Goal: Task Accomplishment & Management: Manage account settings

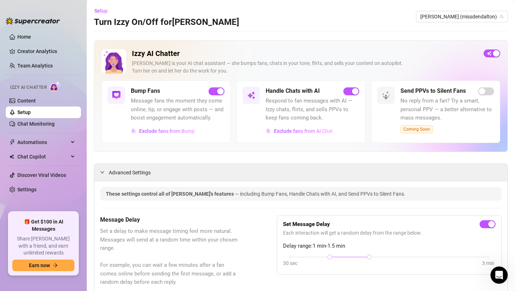
scroll to position [806, 0]
click at [36, 104] on link "Content" at bounding box center [26, 101] width 18 height 6
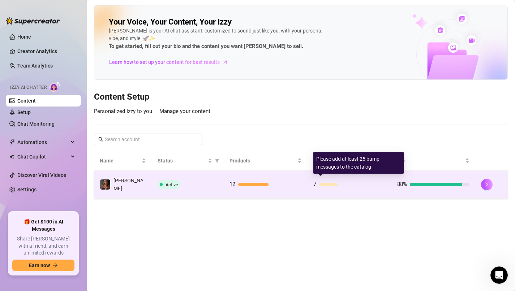
click at [326, 184] on div "7" at bounding box center [349, 184] width 72 height 9
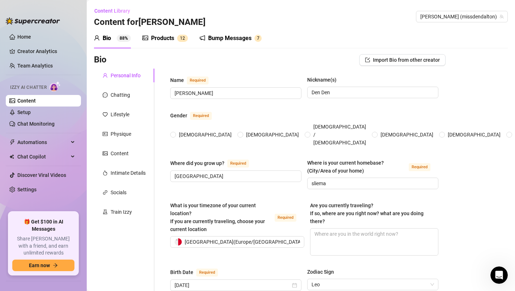
radio input "true"
click at [234, 38] on div "Bump Messages" at bounding box center [229, 38] width 43 height 9
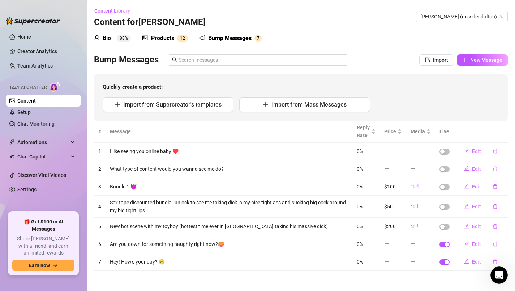
scroll to position [1, 0]
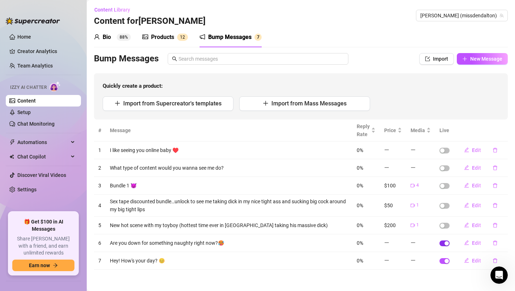
click at [443, 244] on span "button" at bounding box center [444, 244] width 10 height 6
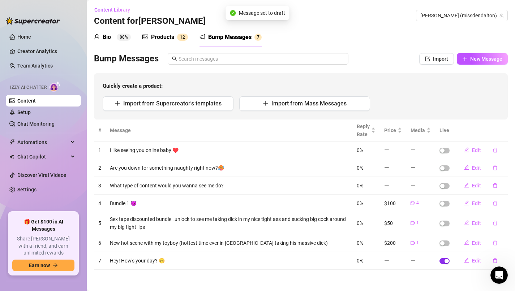
click at [446, 259] on div "button" at bounding box center [446, 261] width 4 height 4
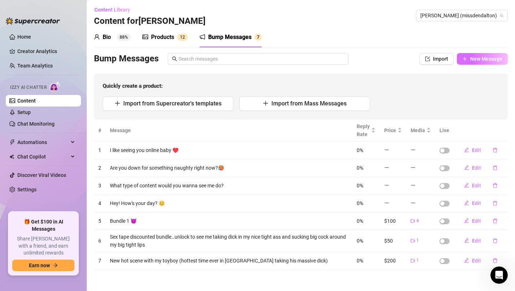
click at [475, 59] on span "New Message" at bounding box center [486, 59] width 32 height 6
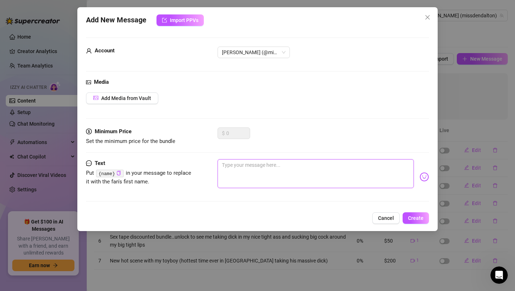
click at [278, 166] on textarea at bounding box center [315, 173] width 196 height 29
type textarea "h"
type textarea "he"
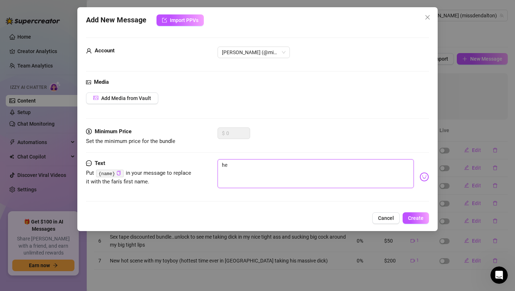
type textarea "hey"
type textarea "hey h"
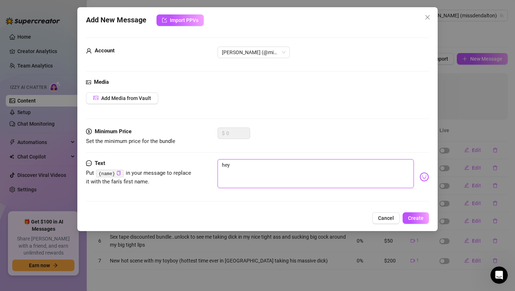
type textarea "hey h"
type textarea "hey he"
type textarea "hey hey"
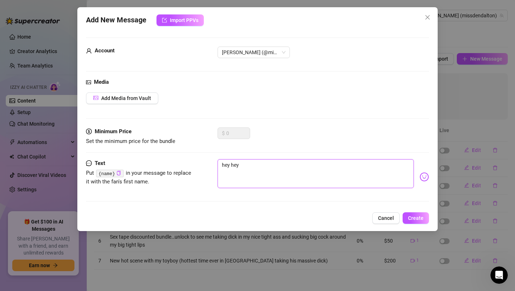
type textarea "hey hey"
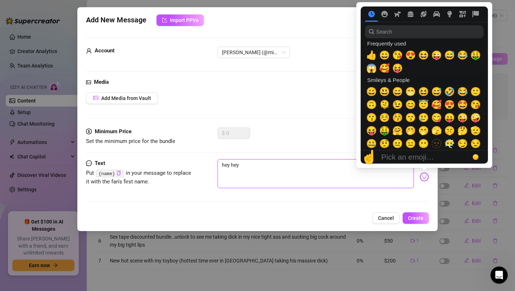
type textarea "hey hey"
click at [424, 177] on img at bounding box center [423, 176] width 9 height 9
click at [413, 104] on span "😊" at bounding box center [410, 105] width 11 height 10
type textarea "hey hey 😊"
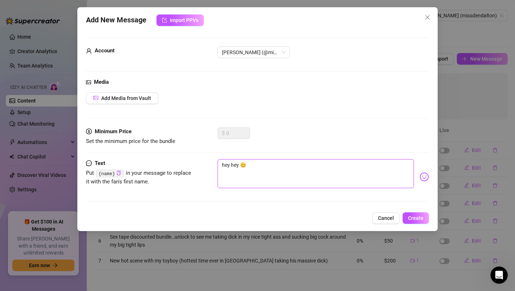
type textarea "hey hey 😊"
click at [136, 97] on span "Add Media from Vault" at bounding box center [126, 98] width 50 height 6
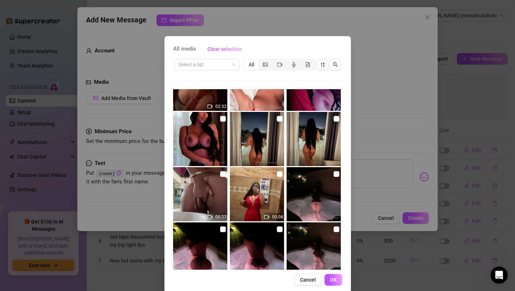
scroll to position [1253, 0]
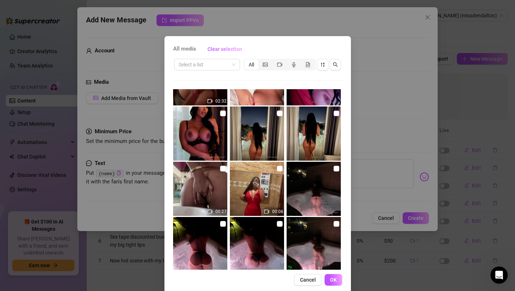
click at [336, 116] on label at bounding box center [336, 113] width 6 height 8
click at [336, 116] on input "checkbox" at bounding box center [336, 114] width 6 height 6
checkbox input "true"
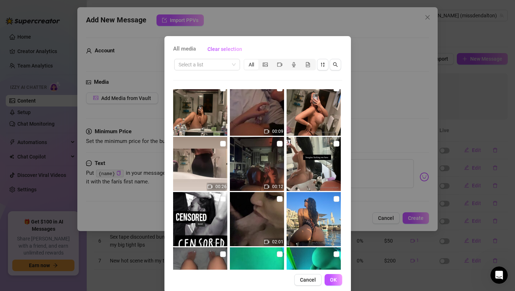
scroll to position [2385, 0]
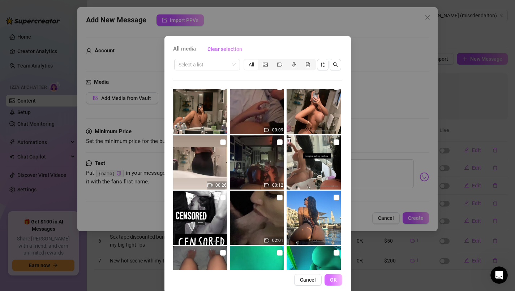
click at [335, 282] on span "OK" at bounding box center [333, 280] width 7 height 6
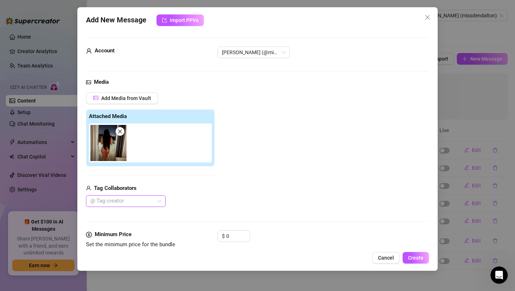
click at [160, 200] on div "@ Tag creator" at bounding box center [125, 201] width 79 height 12
click at [190, 200] on div "@ Tag creator" at bounding box center [150, 201] width 129 height 12
click at [420, 257] on span "Create" at bounding box center [416, 258] width 16 height 6
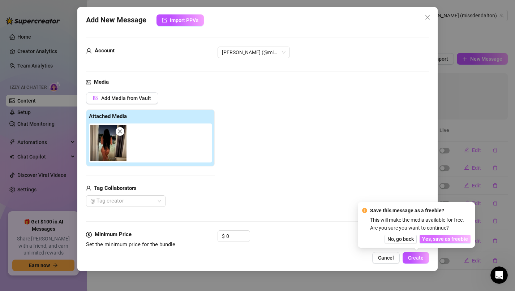
click at [438, 239] on span "Yes, save as freebie" at bounding box center [445, 239] width 46 height 6
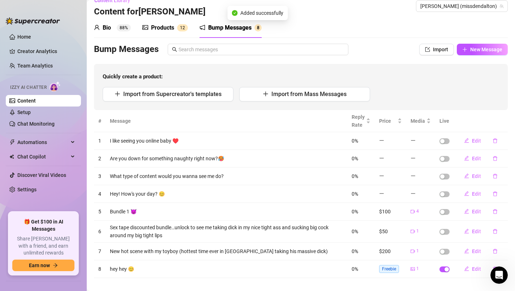
scroll to position [19, 0]
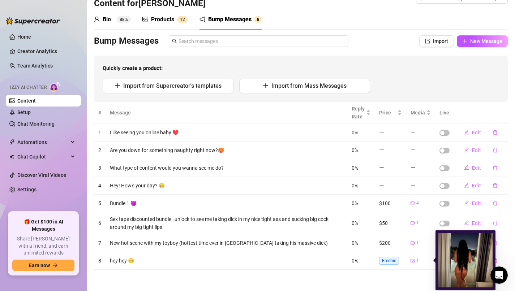
click at [448, 258] on img at bounding box center [465, 260] width 54 height 54
click at [413, 260] on icon "picture" at bounding box center [412, 260] width 4 height 3
click at [451, 259] on img at bounding box center [465, 260] width 54 height 54
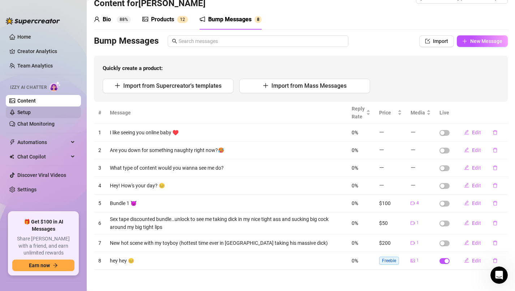
click at [29, 109] on link "Setup" at bounding box center [23, 112] width 13 height 6
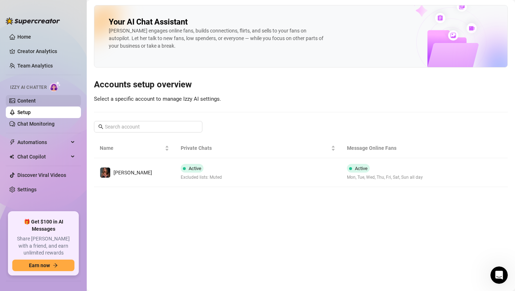
click at [34, 100] on link "Content" at bounding box center [26, 101] width 18 height 6
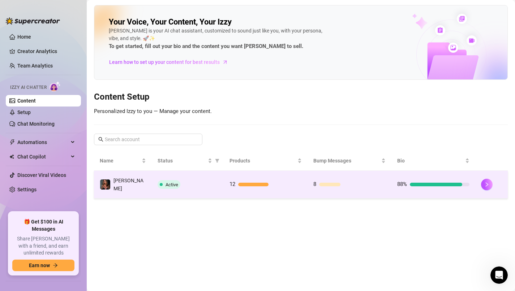
click at [173, 183] on span "Active" at bounding box center [171, 184] width 13 height 5
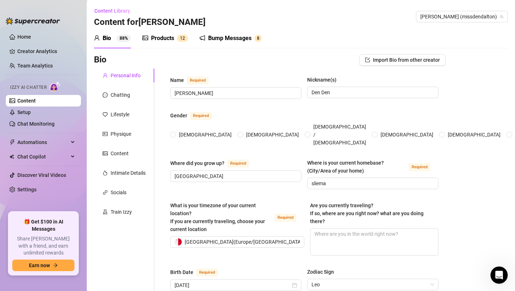
radio input "true"
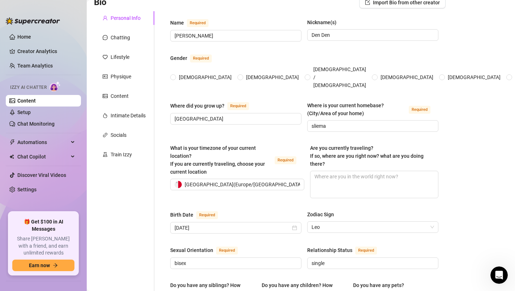
scroll to position [68, 0]
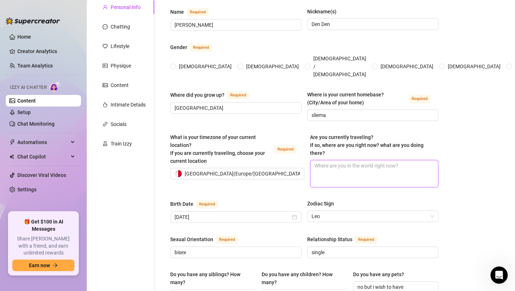
click at [337, 165] on textarea "Are you currently traveling? If so, where are you right now? what are you doing…" at bounding box center [373, 173] width 127 height 27
type textarea "m"
type textarea "ma"
type textarea "mal"
type textarea "malt"
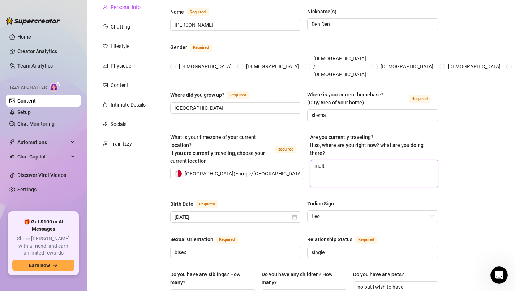
type textarea "[GEOGRAPHIC_DATA]"
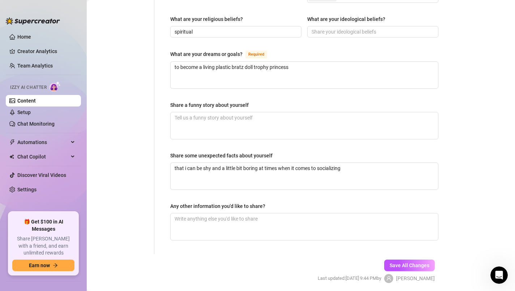
scroll to position [449, 0]
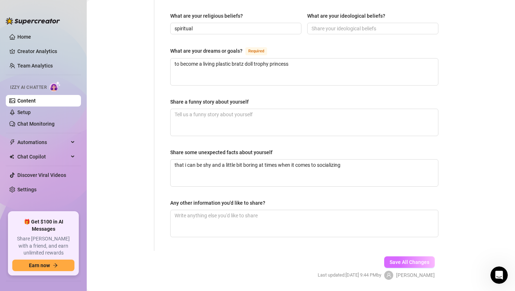
type textarea "[GEOGRAPHIC_DATA]"
click at [404, 259] on span "Save All Changes" at bounding box center [409, 262] width 40 height 6
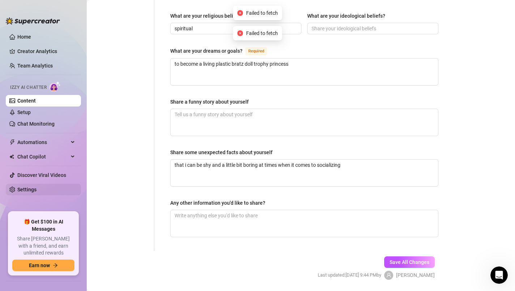
click at [36, 190] on link "Settings" at bounding box center [26, 190] width 19 height 6
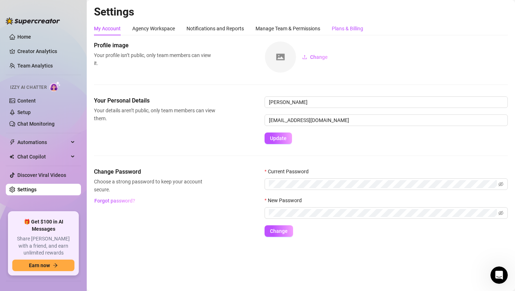
click at [343, 27] on div "Plans & Billing" at bounding box center [347, 29] width 31 height 8
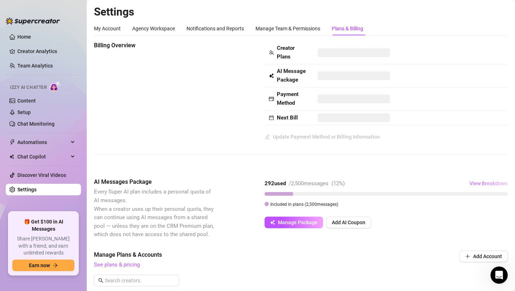
click at [494, 181] on span "View Breakdown" at bounding box center [488, 184] width 38 height 6
click at [496, 217] on icon "down" at bounding box center [497, 217] width 4 height 4
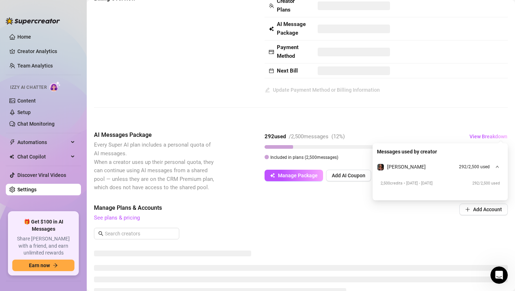
scroll to position [51, 0]
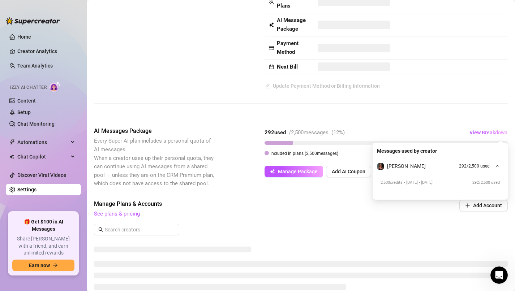
click at [122, 219] on div "Manage Plans & Accounts See plans & pricing Add Account" at bounding box center [300, 220] width 413 height 41
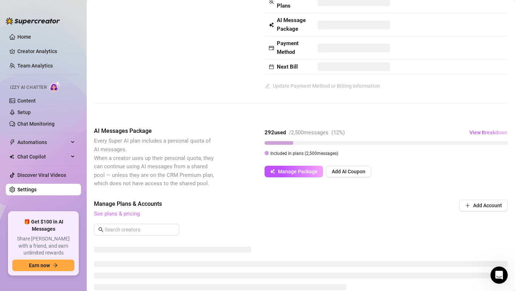
click at [123, 212] on link "See plans & pricing" at bounding box center [117, 214] width 46 height 7
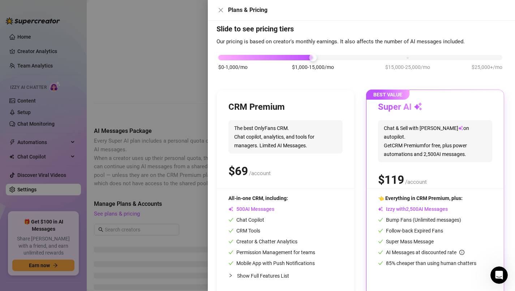
scroll to position [29, 0]
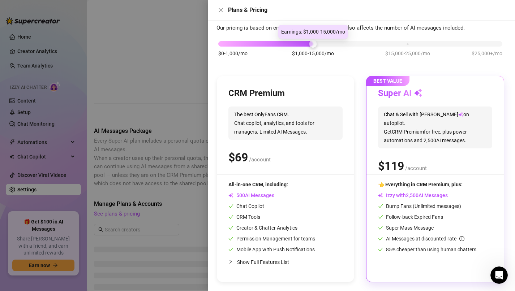
drag, startPoint x: 314, startPoint y: 47, endPoint x: 338, endPoint y: 46, distance: 24.2
click at [338, 47] on div "$0-1,000/mo $1,000-15,000/mo $15,000-25,000/mo $25,000+/mo" at bounding box center [359, 52] width 287 height 41
drag, startPoint x: 314, startPoint y: 43, endPoint x: 337, endPoint y: 43, distance: 23.1
click at [337, 43] on div "$0-1,000/mo $1,000-15,000/mo $15,000-25,000/mo $25,000+/mo" at bounding box center [360, 42] width 284 height 4
click at [337, 43] on div at bounding box center [360, 43] width 284 height 5
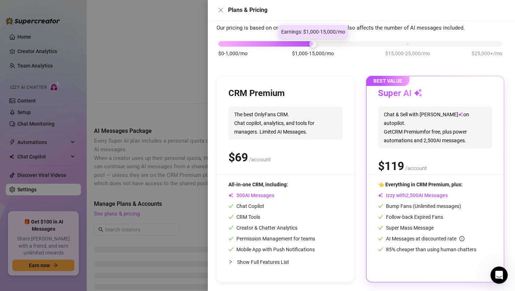
drag, startPoint x: 337, startPoint y: 43, endPoint x: 359, endPoint y: 43, distance: 21.7
click at [359, 43] on div at bounding box center [360, 43] width 284 height 5
drag, startPoint x: 313, startPoint y: 41, endPoint x: 328, endPoint y: 44, distance: 14.8
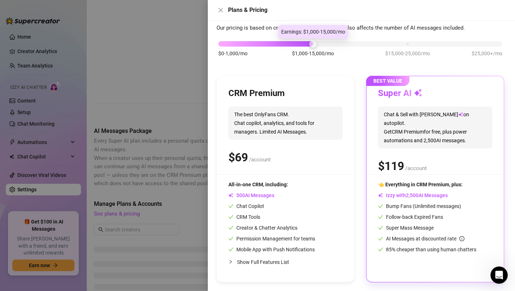
click at [328, 44] on div "$0-1,000/mo $1,000-15,000/mo $15,000-25,000/mo $25,000+/mo" at bounding box center [360, 42] width 284 height 4
drag, startPoint x: 309, startPoint y: 44, endPoint x: 269, endPoint y: 48, distance: 40.0
click at [269, 48] on div "$0-1,000/mo $1,000-15,000/mo $15,000-25,000/mo $25,000+/mo" at bounding box center [359, 52] width 287 height 41
click at [270, 44] on div at bounding box center [265, 43] width 95 height 5
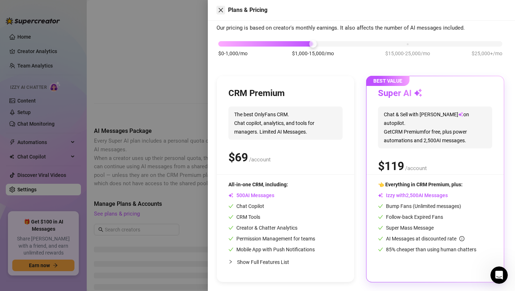
click at [223, 9] on icon "close" at bounding box center [221, 10] width 6 height 6
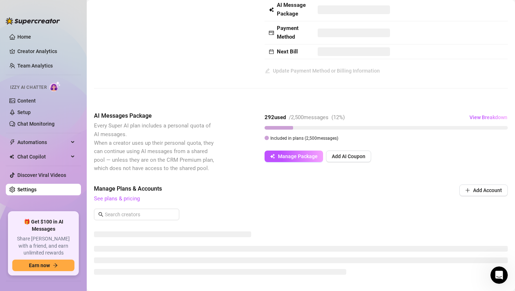
scroll to position [65, 0]
click at [27, 40] on link "Home" at bounding box center [24, 37] width 14 height 6
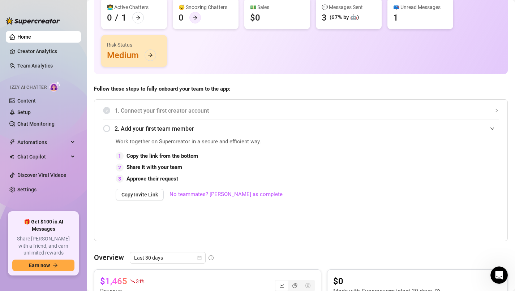
click at [195, 18] on icon "arrow-right" at bounding box center [195, 18] width 4 height 4
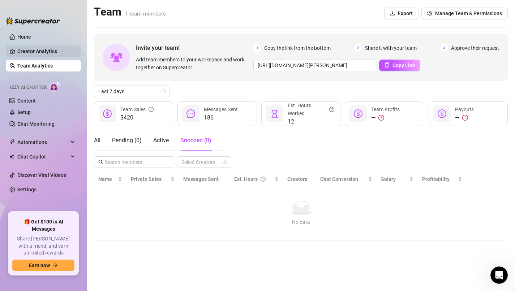
click at [34, 53] on link "Creator Analytics" at bounding box center [46, 52] width 58 height 12
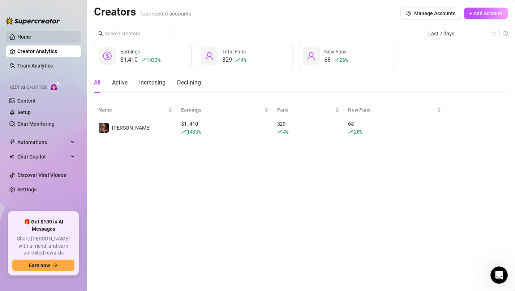
click at [29, 40] on link "Home" at bounding box center [24, 37] width 14 height 6
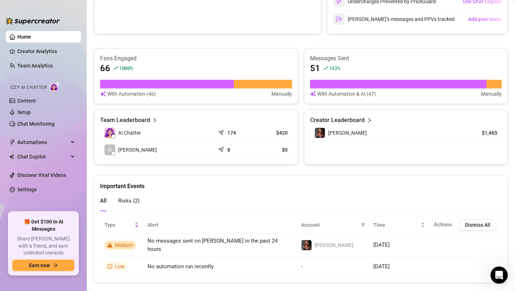
scroll to position [419, 0]
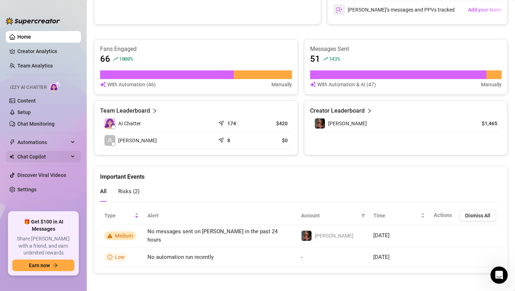
click at [61, 160] on span "Chat Copilot" at bounding box center [42, 157] width 51 height 12
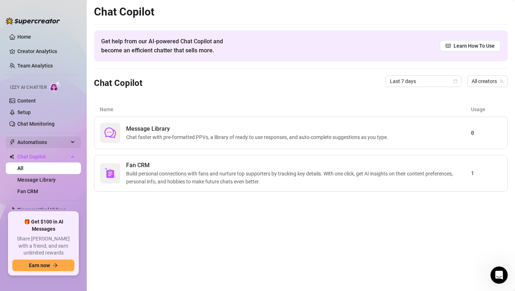
click at [62, 140] on span "Automations" at bounding box center [42, 143] width 51 height 12
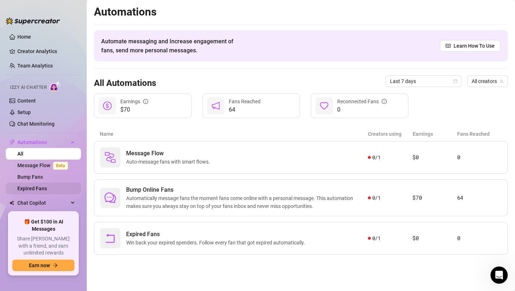
click at [47, 187] on link "Expired Fans" at bounding box center [32, 189] width 30 height 6
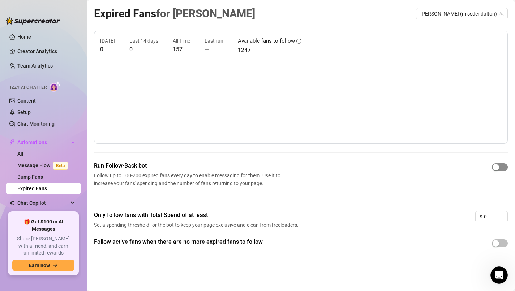
click at [499, 169] on button "button" at bounding box center [499, 167] width 16 height 8
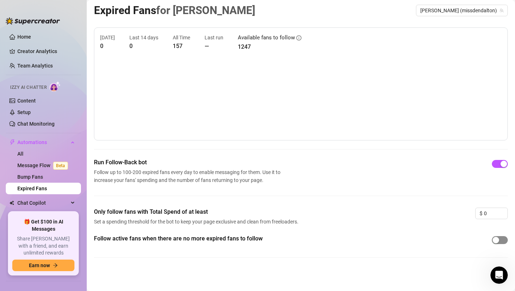
click at [497, 239] on div "button" at bounding box center [495, 240] width 7 height 7
click at [497, 239] on span "button" at bounding box center [499, 240] width 16 height 8
click at [77, 201] on div "Chat Copilot" at bounding box center [43, 203] width 75 height 12
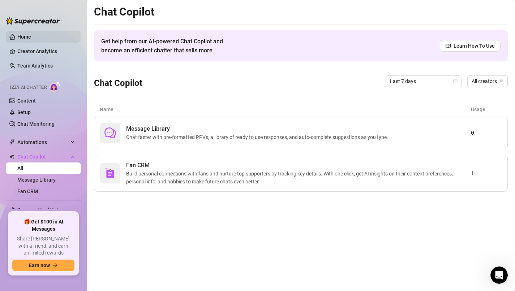
click at [23, 36] on link "Home" at bounding box center [24, 37] width 14 height 6
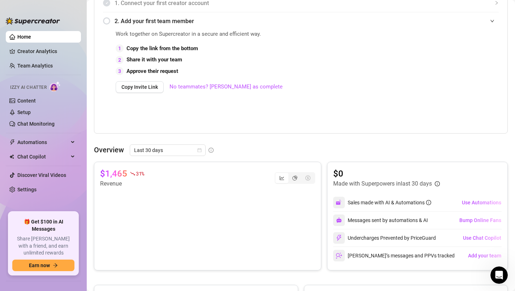
scroll to position [179, 0]
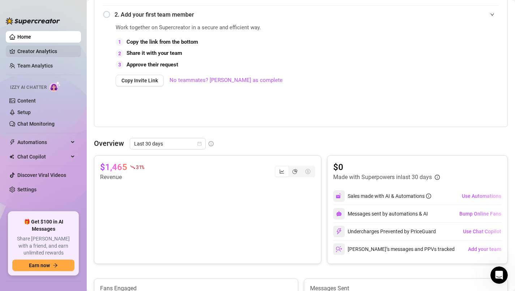
click at [38, 50] on link "Creator Analytics" at bounding box center [46, 52] width 58 height 12
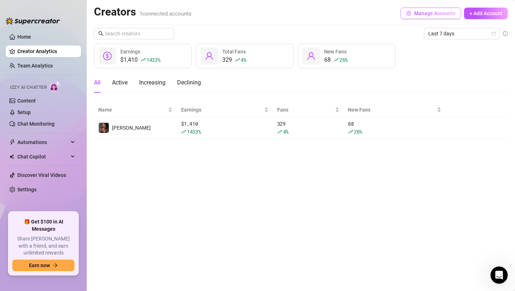
click at [450, 17] on button "Manage Accounts" at bounding box center [430, 14] width 61 height 12
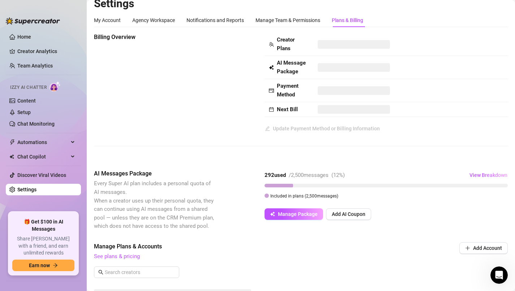
scroll to position [8, 0]
click at [30, 34] on link "Home" at bounding box center [24, 37] width 14 height 6
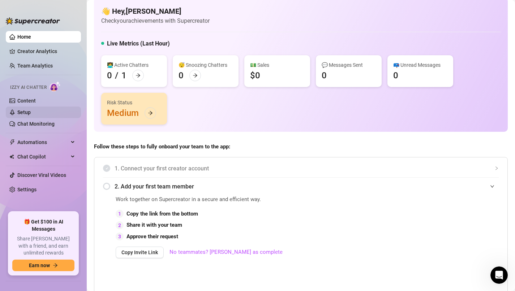
click at [31, 111] on link "Setup" at bounding box center [23, 112] width 13 height 6
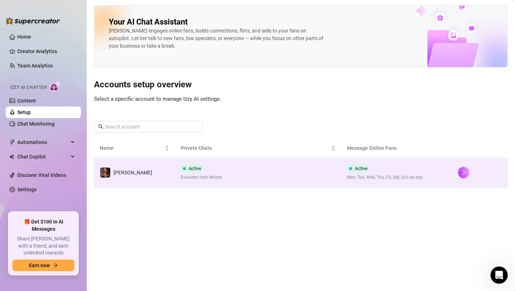
click at [387, 179] on span "Mon, Tue, Wed, Thu, Fri, Sat, Sun all day" at bounding box center [385, 177] width 76 height 7
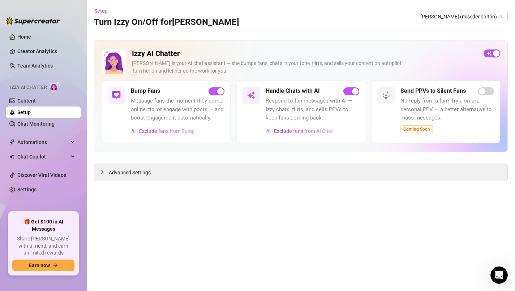
click at [332, 194] on main "Setup Turn Izzy On/Off for [PERSON_NAME] [PERSON_NAME] (missdendalton) Izzy AI …" at bounding box center [301, 145] width 428 height 291
click at [309, 130] on span "Exclude fans from AI Chat" at bounding box center [303, 131] width 59 height 6
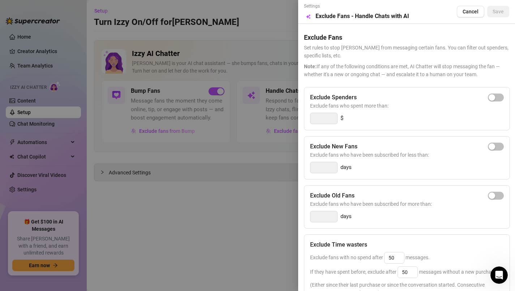
click at [251, 222] on div at bounding box center [257, 145] width 515 height 291
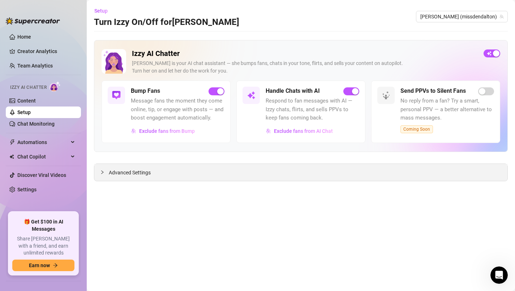
click at [231, 179] on div "Advanced Settings" at bounding box center [300, 172] width 413 height 17
drag, startPoint x: 231, startPoint y: 177, endPoint x: 199, endPoint y: 174, distance: 32.0
click at [210, 176] on div "Advanced Settings" at bounding box center [300, 172] width 413 height 17
click at [146, 171] on span "Advanced Settings" at bounding box center [130, 173] width 42 height 8
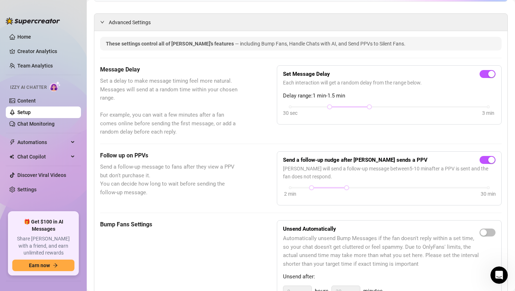
scroll to position [151, 0]
drag, startPoint x: 370, startPoint y: 105, endPoint x: 353, endPoint y: 111, distance: 17.7
click at [353, 111] on div "30 sec 3 min" at bounding box center [389, 111] width 212 height 14
drag, startPoint x: 368, startPoint y: 108, endPoint x: 338, endPoint y: 109, distance: 29.6
click at [338, 109] on div "30 sec 3 min" at bounding box center [389, 111] width 212 height 14
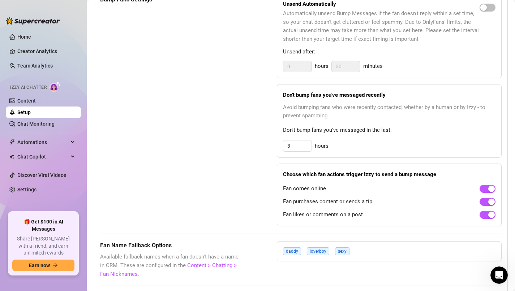
scroll to position [376, 0]
drag, startPoint x: 303, startPoint y: 147, endPoint x: 256, endPoint y: 155, distance: 47.4
click at [256, 155] on div "Bump Fans Settings Unsend Automatically Automatically unsend Bump Messages if t…" at bounding box center [300, 110] width 401 height 231
click at [378, 148] on div "hours" at bounding box center [389, 146] width 212 height 12
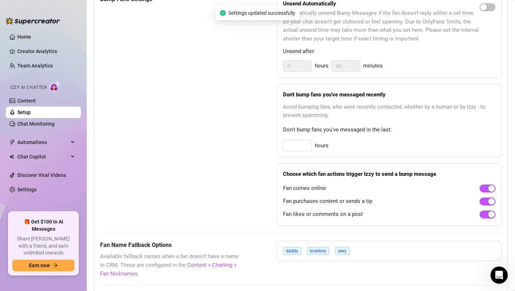
click at [343, 151] on div "hours" at bounding box center [389, 146] width 212 height 12
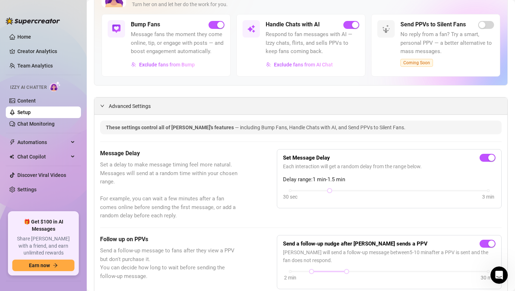
scroll to position [64, 0]
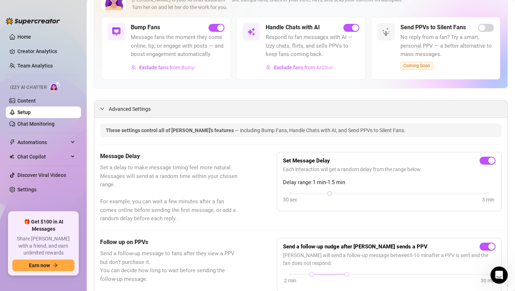
click at [135, 108] on span "Advanced Settings" at bounding box center [130, 109] width 42 height 8
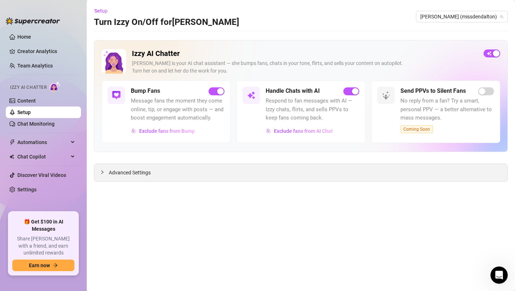
scroll to position [0, 0]
click at [300, 130] on span "Exclude fans from AI Chat" at bounding box center [303, 131] width 59 height 6
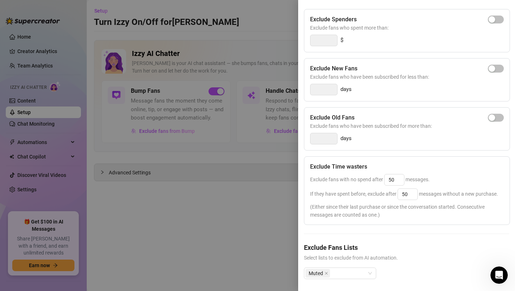
scroll to position [81, 0]
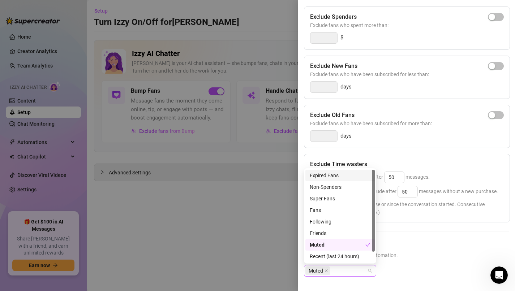
click at [368, 273] on div "Muted" at bounding box center [340, 271] width 72 height 12
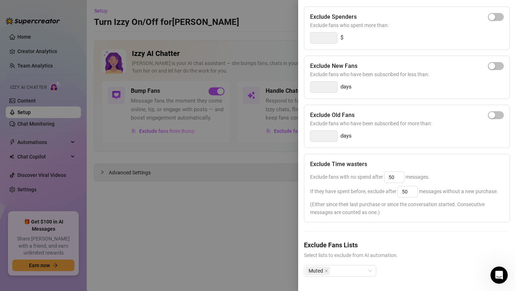
click at [408, 261] on div "Exclude Fans Lists Select lists to exclude from AI automation. Muted" at bounding box center [406, 264] width 205 height 48
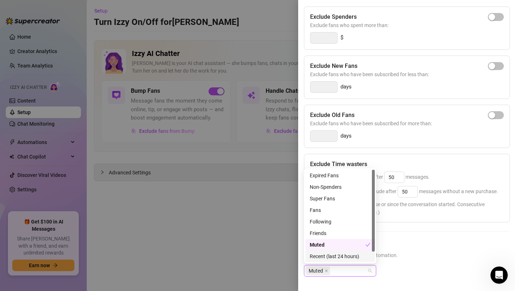
click at [328, 271] on span "Muted" at bounding box center [317, 271] width 25 height 9
click at [326, 270] on icon "close" at bounding box center [326, 271] width 4 height 4
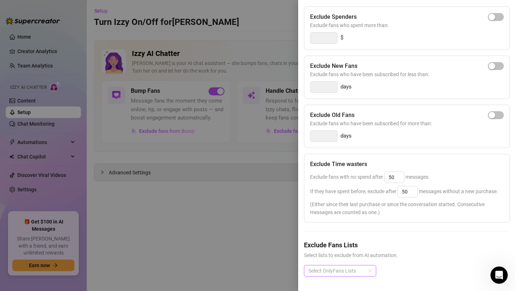
click at [435, 257] on span "Select lists to exclude from AI automation." at bounding box center [406, 255] width 205 height 8
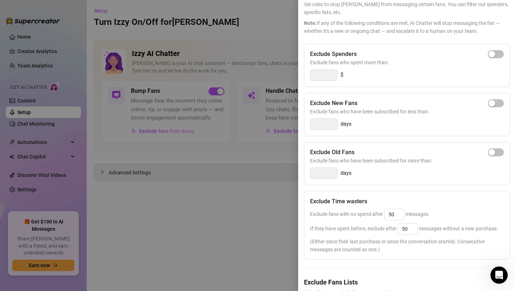
scroll to position [0, 0]
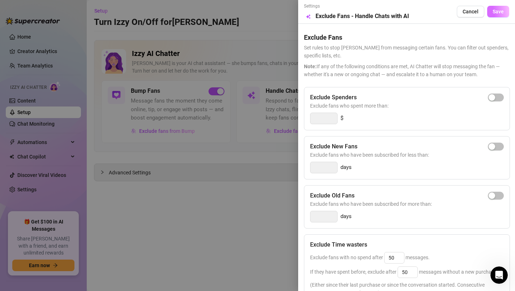
click at [491, 7] on button "Save" at bounding box center [498, 12] width 22 height 12
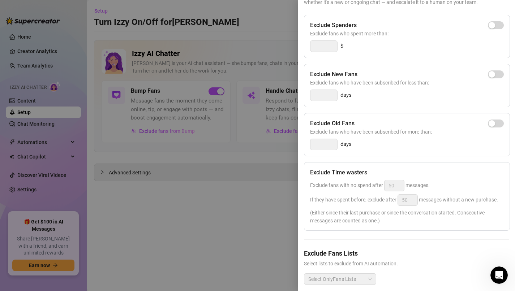
scroll to position [81, 0]
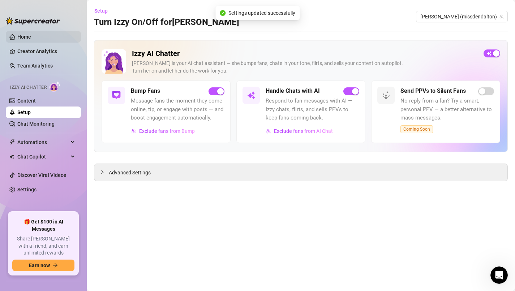
click at [26, 39] on link "Home" at bounding box center [24, 37] width 14 height 6
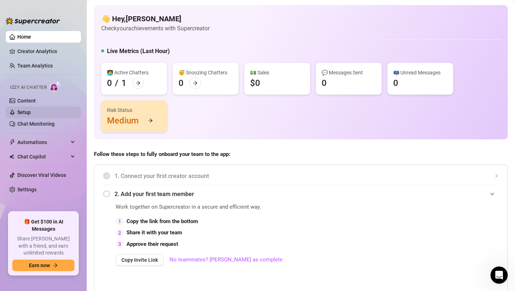
click at [30, 114] on link "Setup" at bounding box center [23, 112] width 13 height 6
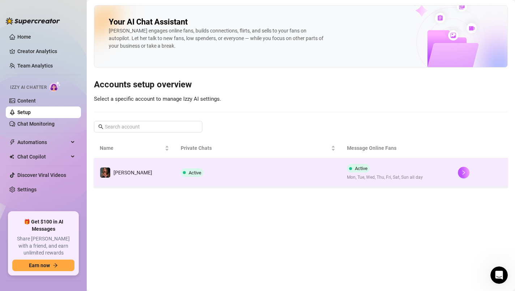
click at [365, 163] on td "Active Mon, Tue, Wed, Thu, Fri, Sat, Sun all day" at bounding box center [396, 172] width 111 height 29
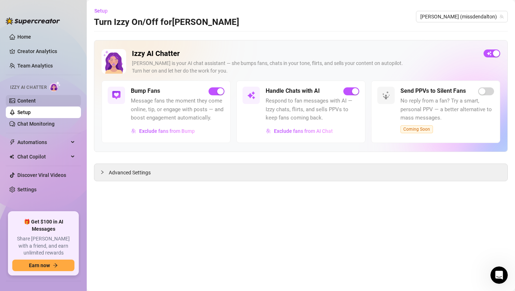
click at [36, 104] on link "Content" at bounding box center [26, 101] width 18 height 6
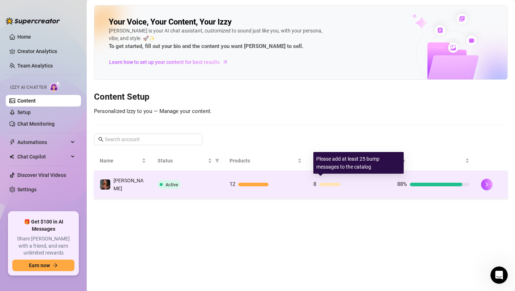
click at [332, 185] on div "8" at bounding box center [349, 184] width 72 height 9
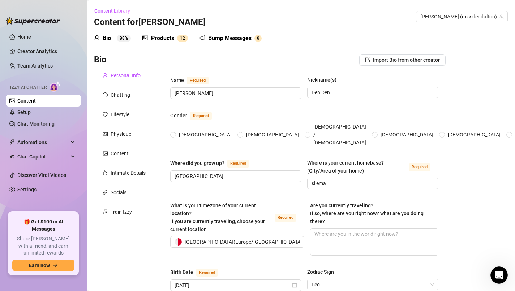
radio input "true"
drag, startPoint x: 247, startPoint y: 46, endPoint x: 247, endPoint y: 42, distance: 4.0
click at [247, 42] on div "Bump Messages 8" at bounding box center [230, 38] width 62 height 20
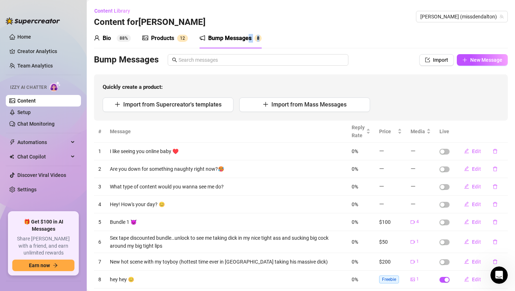
click at [247, 42] on div "Bump Messages" at bounding box center [229, 38] width 43 height 9
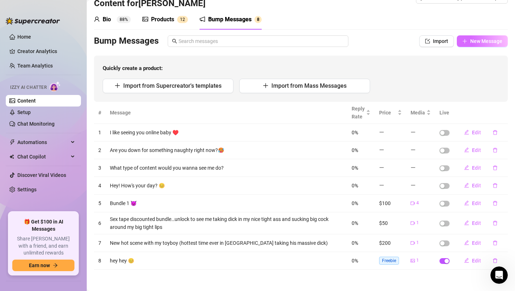
click at [486, 43] on span "New Message" at bounding box center [486, 41] width 32 height 6
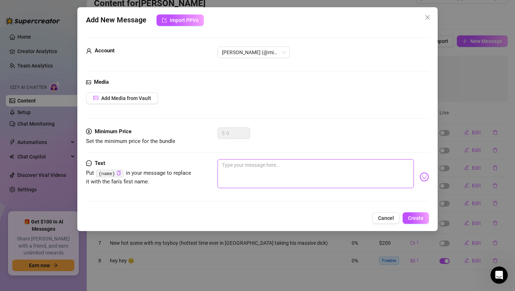
click at [268, 165] on textarea at bounding box center [315, 173] width 196 height 29
type textarea "h"
type textarea "he"
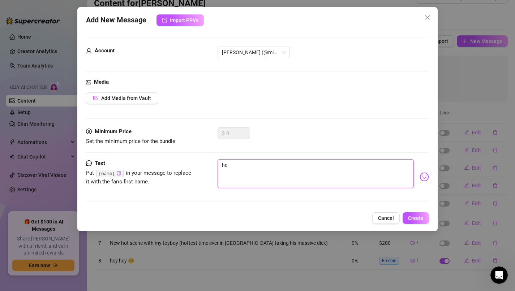
type textarea "hey"
type textarea "hey h"
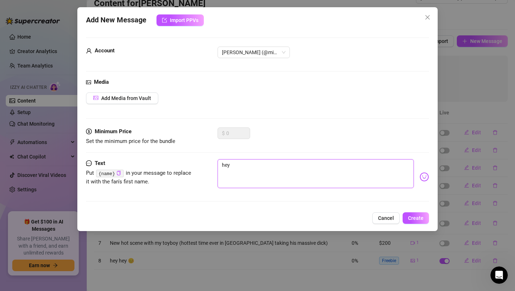
type textarea "hey h"
type textarea "hey he"
type textarea "hey hey"
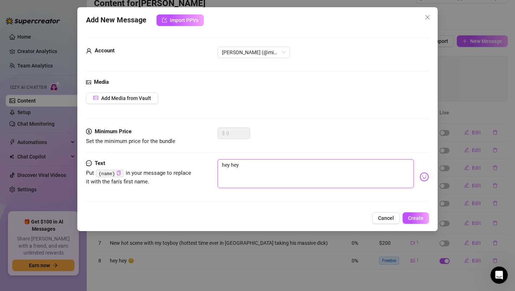
type textarea "hey hey s"
type textarea "hey hey"
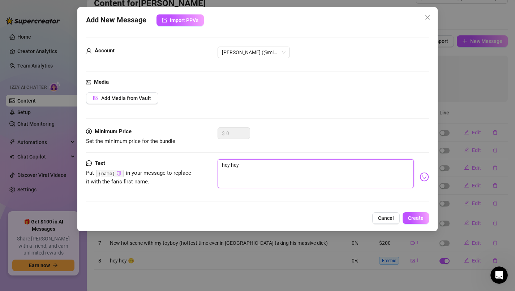
type textarea "hey hey"
type textarea "hey hey h"
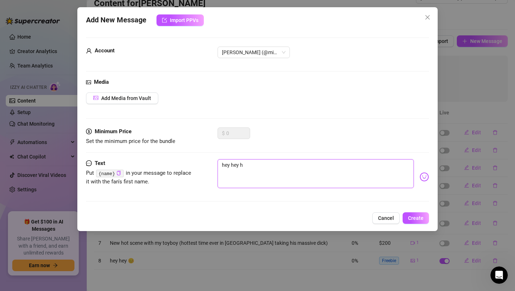
type textarea "hey hey [PERSON_NAME]"
type textarea "hey hey how"
type textarea "hey hey hows"
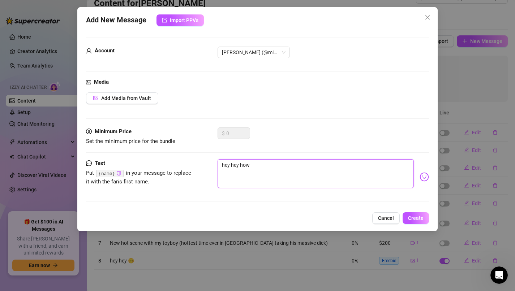
type textarea "hey hey hows"
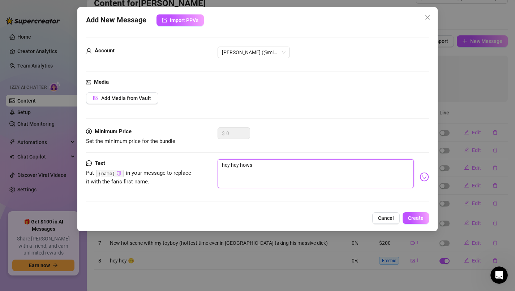
type textarea "hey hey how"
type textarea "hey hey how a"
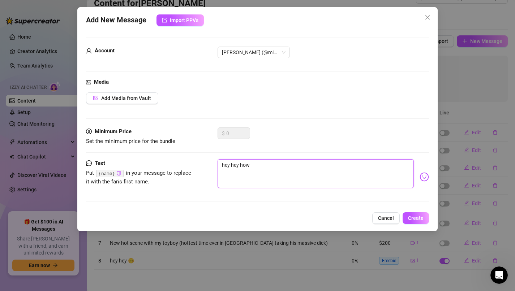
type textarea "hey hey how a"
type textarea "hey hey how ar"
type textarea "hey hey how are"
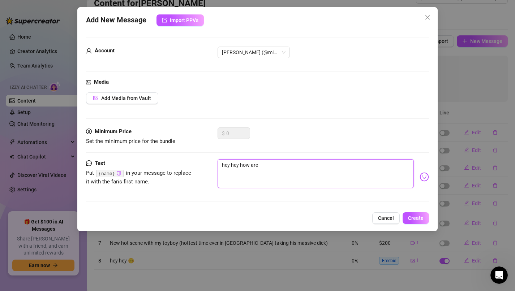
type textarea "hey hey how are"
type textarea "hey hey how are y"
type textarea "hey hey how are yo"
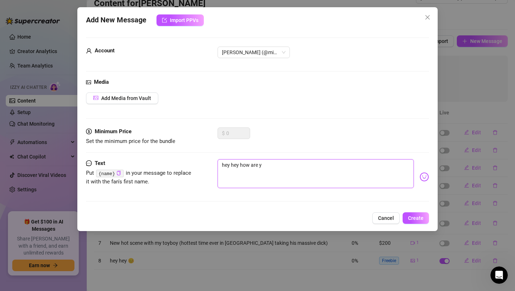
type textarea "hey hey how are yo"
type textarea "hey hey how are you"
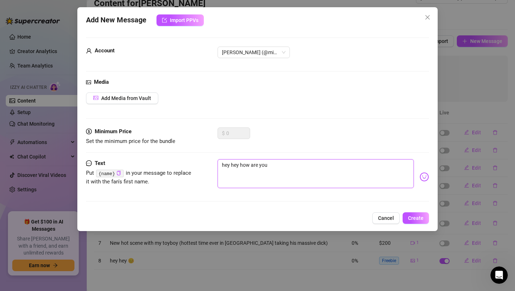
type textarea "hey hey how are you d"
type textarea "hey hey how are you do"
type textarea "hey hey how are you doi"
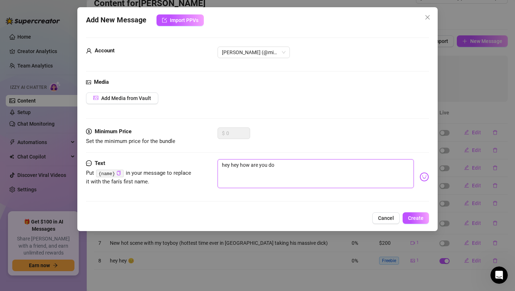
type textarea "hey hey how are you doi"
type textarea "hey hey how are you doin"
type textarea "hey hey how are you doing"
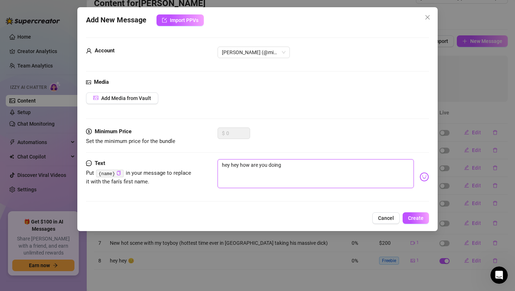
type textarea "hey hey how are you doing?"
type textarea "hey hey how are you doing? :"
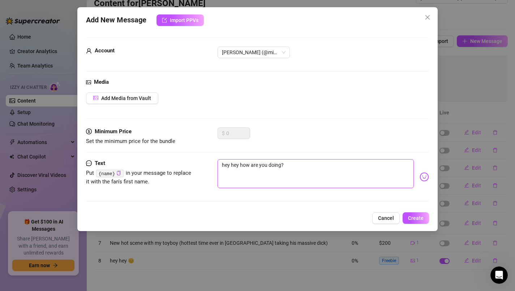
type textarea "hey hey how are you doing? :"
type textarea "hey hey how are you doing? :)"
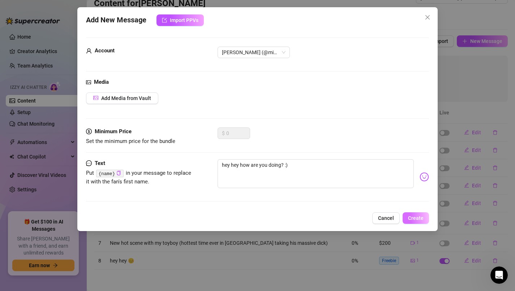
click at [417, 221] on button "Create" at bounding box center [415, 218] width 26 height 12
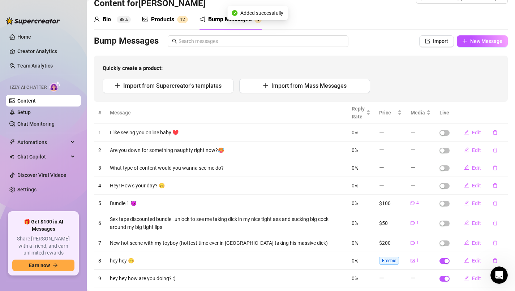
scroll to position [36, 0]
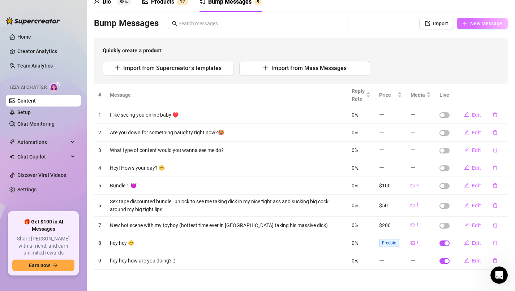
click at [491, 21] on span "New Message" at bounding box center [486, 24] width 32 height 6
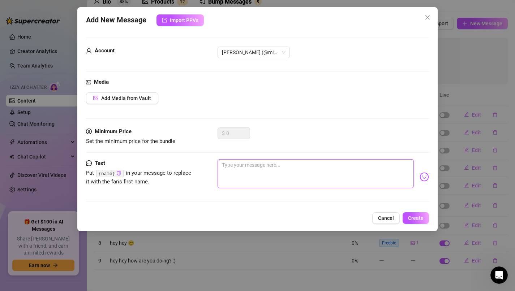
click at [252, 174] on textarea at bounding box center [315, 173] width 196 height 29
click at [252, 173] on textarea at bounding box center [315, 173] width 196 height 29
type textarea "i"
type textarea "in"
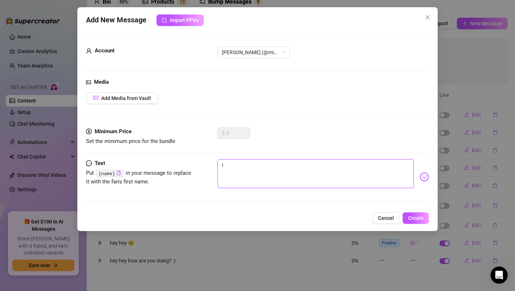
type textarea "in"
type textarea "in t"
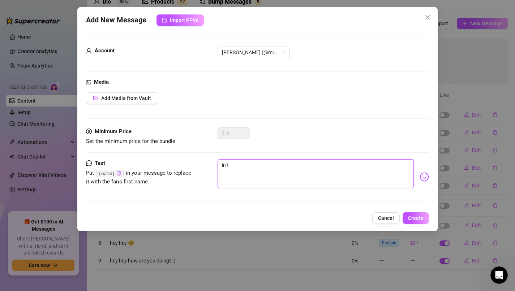
type textarea "in th"
type textarea "in the"
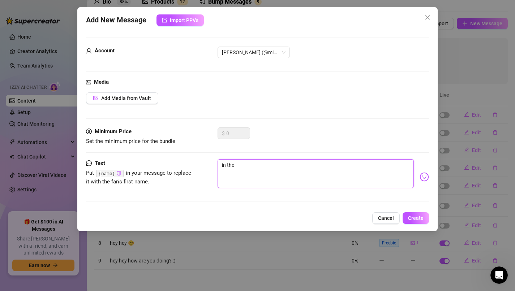
type textarea "in the"
type textarea "in the m"
type textarea "in the mo"
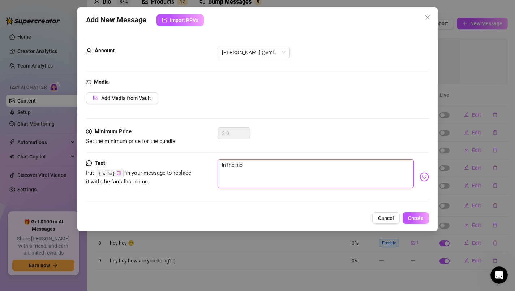
type textarea "in the moo"
type textarea "in the mood"
type textarea "in the mood?"
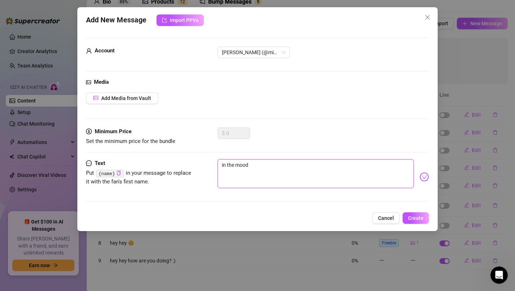
type textarea "in the mood?"
type textarea "in the mood? h"
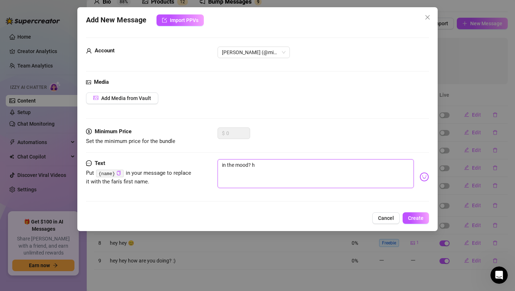
type textarea "in the mood? ha"
type textarea "in the mood? [GEOGRAPHIC_DATA]"
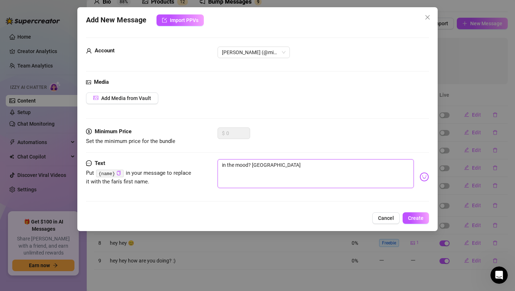
type textarea "in the mood? [GEOGRAPHIC_DATA]"
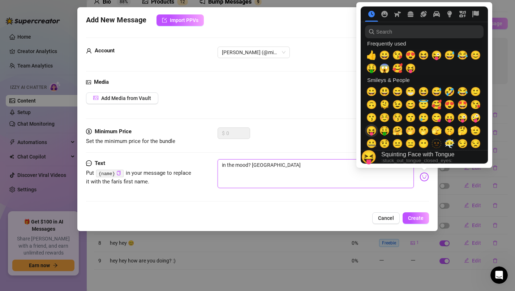
type textarea "in the mood? [GEOGRAPHIC_DATA]"
click at [371, 130] on span "😝" at bounding box center [371, 131] width 11 height 10
type textarea "in the mood? haha 😝"
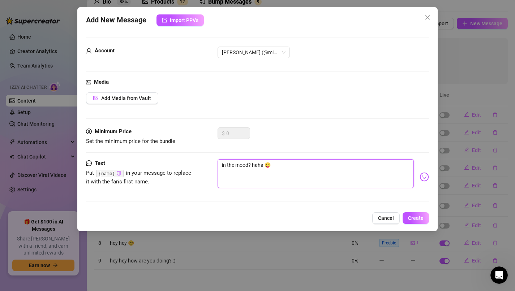
click at [316, 175] on textarea "in the mood? haha 😝" at bounding box center [315, 173] width 196 height 29
type textarea "in the mood? haha 😝"
click at [419, 215] on span "Create" at bounding box center [416, 218] width 16 height 6
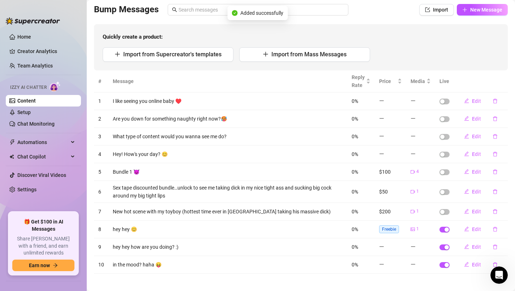
scroll to position [54, 0]
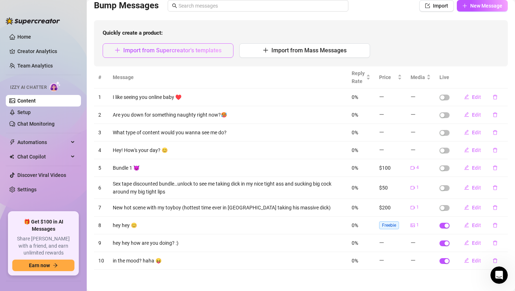
click at [205, 54] on button "Import from Supercreator's templates" at bounding box center [168, 50] width 131 height 14
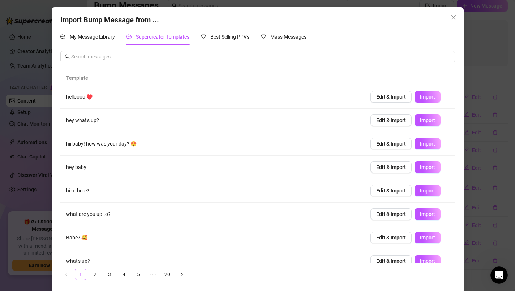
scroll to position [14, 0]
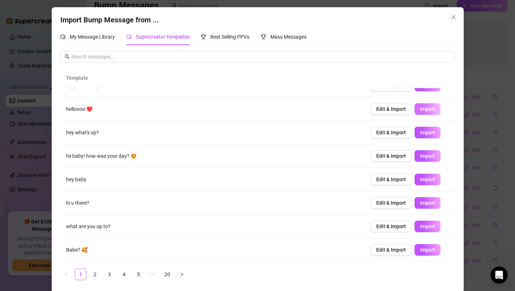
click at [422, 109] on span "Import" at bounding box center [427, 109] width 15 height 6
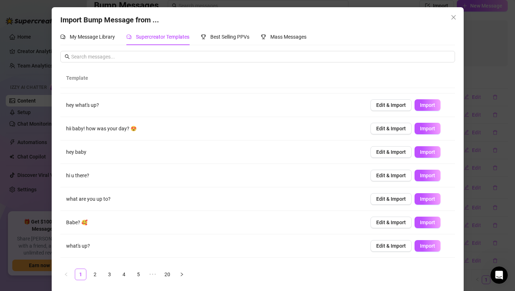
scroll to position [41, 0]
click at [425, 198] on span "Import" at bounding box center [427, 200] width 15 height 6
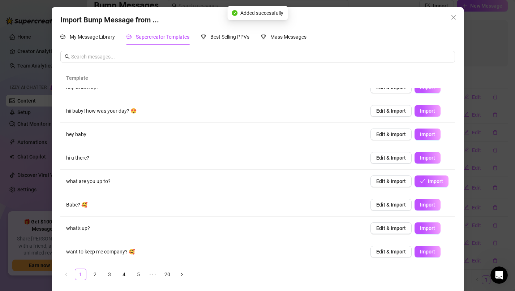
scroll to position [60, 0]
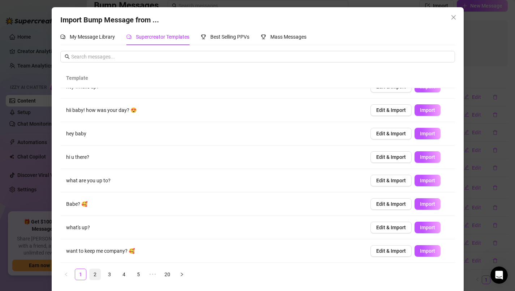
click at [95, 274] on link "2" at bounding box center [95, 274] width 11 height 11
click at [109, 273] on link "3" at bounding box center [109, 274] width 11 height 11
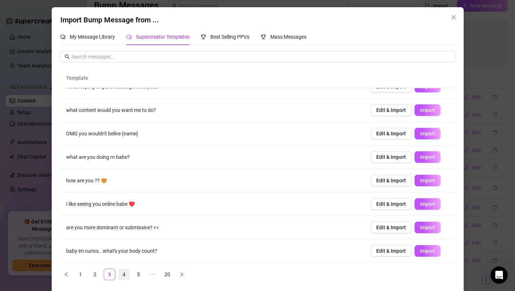
click at [119, 272] on link "4" at bounding box center [123, 274] width 11 height 11
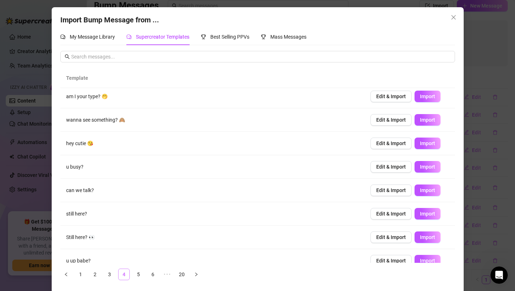
scroll to position [0, 0]
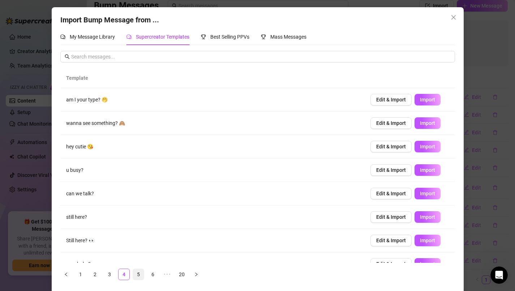
click at [139, 274] on link "5" at bounding box center [138, 274] width 11 height 11
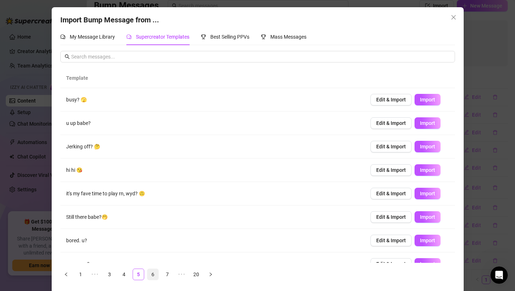
click at [153, 275] on link "6" at bounding box center [152, 274] width 11 height 11
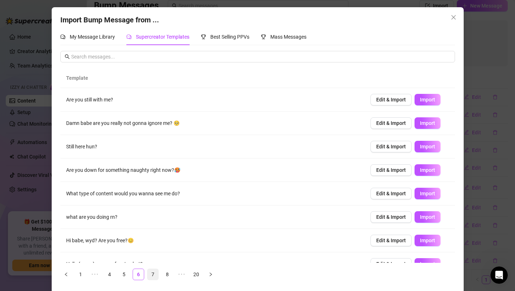
click at [153, 273] on link "7" at bounding box center [152, 274] width 11 height 11
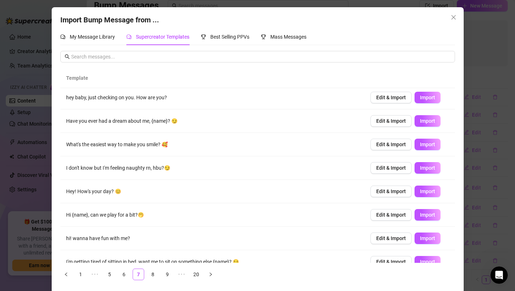
scroll to position [60, 0]
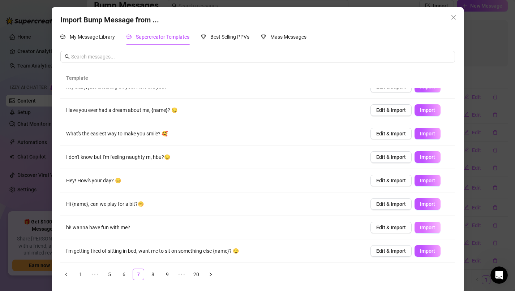
click at [429, 225] on span "Import" at bounding box center [427, 228] width 15 height 6
click at [152, 277] on link "8" at bounding box center [152, 274] width 11 height 11
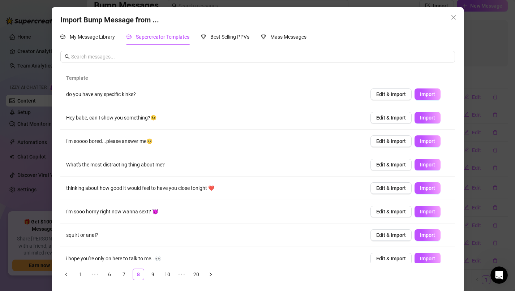
scroll to position [32, 0]
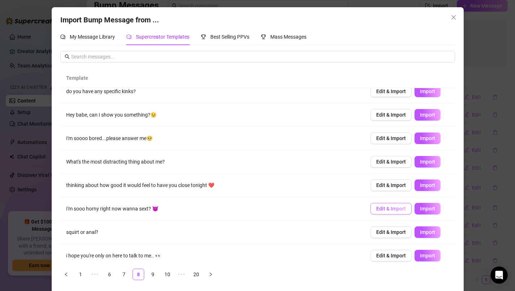
click at [395, 210] on span "Edit & Import" at bounding box center [391, 209] width 30 height 6
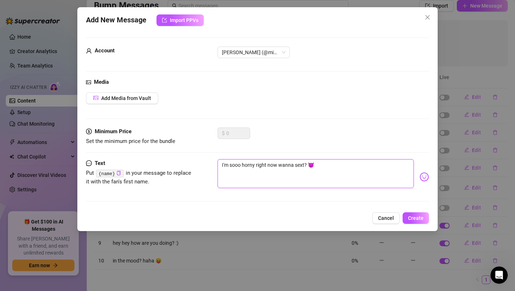
click at [241, 165] on textarea "I'm sooo horny right now wanna sext? 😈" at bounding box center [315, 173] width 196 height 29
type textarea "I'm soo horny right now wanna sext? 😈"
click at [304, 165] on textarea "I'm soo horny right now wanna sext? 😈" at bounding box center [315, 173] width 196 height 29
click at [274, 166] on textarea "I'm soo horny right now wanna sext? 😈" at bounding box center [315, 173] width 196 height 29
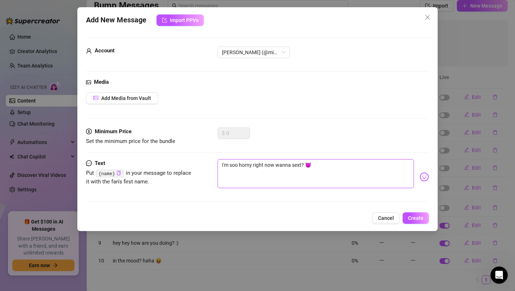
type textarea "I'm soo horny right now wanna sext? 😈"
type textarea "I'm soo horny right now h wanna sext? 😈"
type textarea "I'm soo horny right now ha wanna sext? 😈"
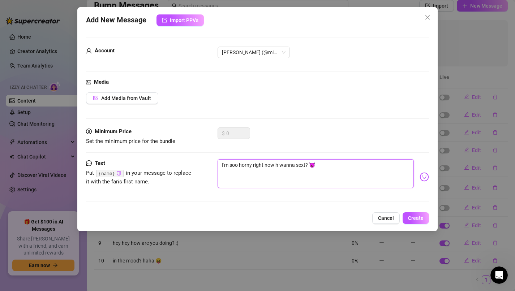
type textarea "I'm soo horny right now ha wanna sext? 😈"
type textarea "I'm soo horny right now hah wanna sext? 😈"
type textarea "I'm soo horny right now haha wanna sext? 😈"
click at [345, 170] on textarea "I'm soo horny right now haha wanna sext? 😈" at bounding box center [315, 173] width 196 height 29
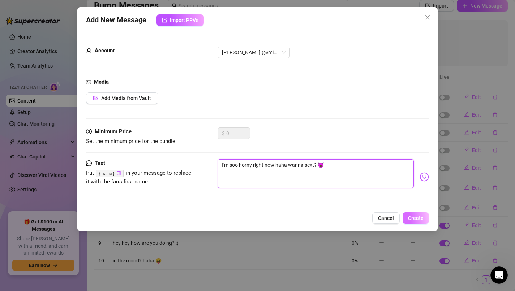
type textarea "I'm soo horny right now haha wanna sext? 😈"
click at [419, 222] on button "Create" at bounding box center [415, 218] width 26 height 12
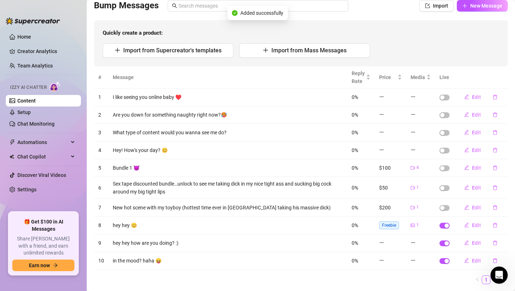
scroll to position [74, 0]
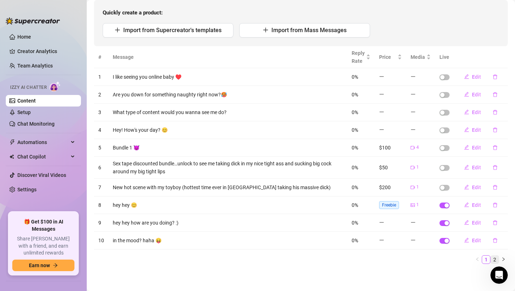
click at [493, 259] on link "2" at bounding box center [494, 260] width 8 height 8
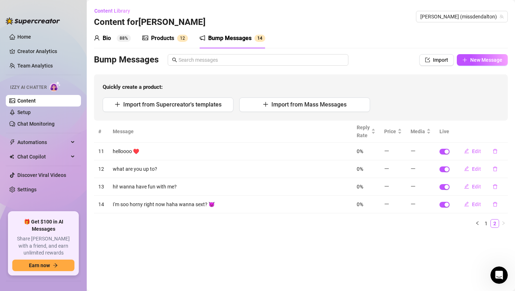
click at [485, 218] on div "# Message Reply Rate Price Media Live 11 helloooo ♥️ 0% Edit 12 what are you up…" at bounding box center [300, 174] width 413 height 107
click at [485, 225] on link "1" at bounding box center [486, 224] width 8 height 8
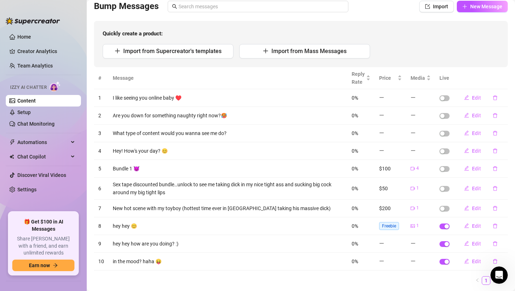
scroll to position [74, 0]
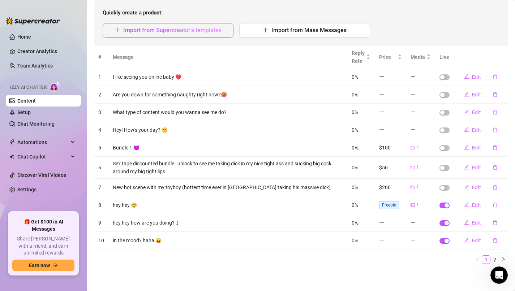
click at [213, 27] on span "Import from Supercreator's templates" at bounding box center [172, 30] width 98 height 7
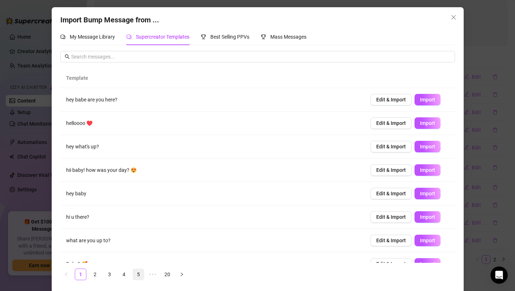
click at [140, 274] on link "5" at bounding box center [138, 274] width 11 height 11
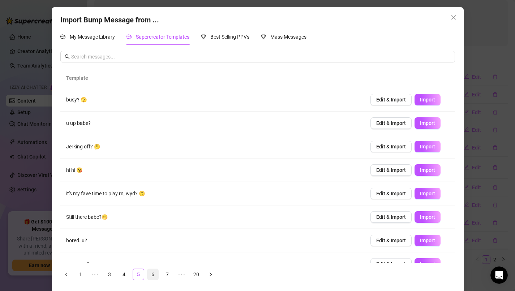
click at [153, 276] on link "6" at bounding box center [152, 274] width 11 height 11
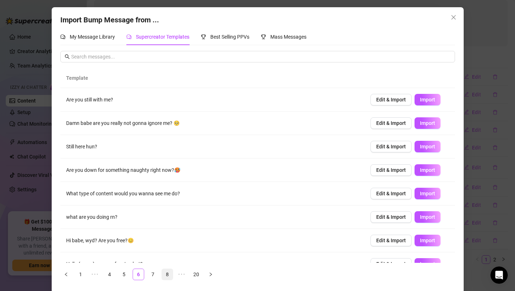
click at [166, 276] on link "8" at bounding box center [167, 274] width 11 height 11
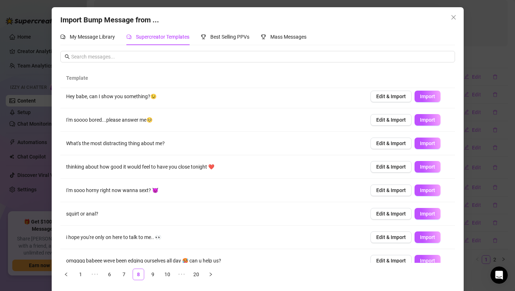
scroll to position [60, 0]
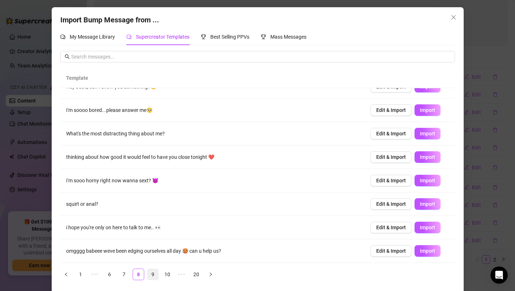
click at [152, 276] on link "9" at bounding box center [152, 274] width 11 height 11
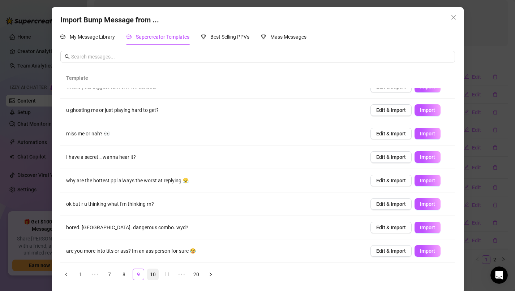
click at [156, 273] on link "10" at bounding box center [152, 274] width 11 height 11
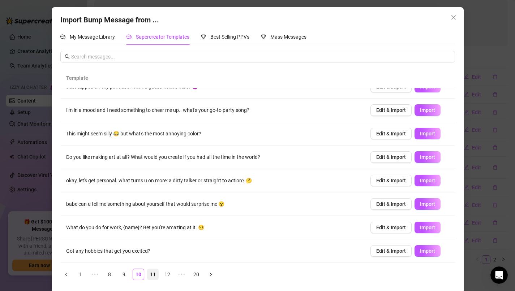
click at [152, 273] on link "11" at bounding box center [152, 274] width 11 height 11
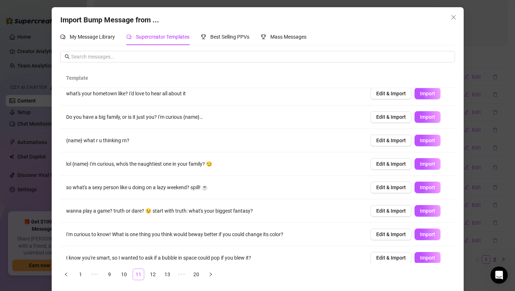
scroll to position [0, 0]
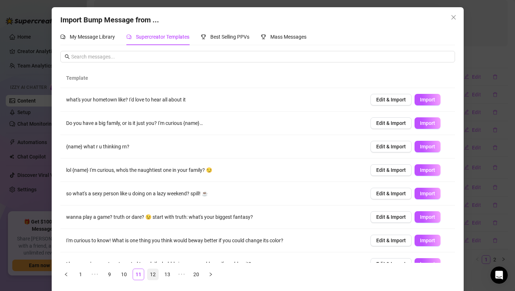
click at [152, 274] on link "12" at bounding box center [152, 274] width 11 height 11
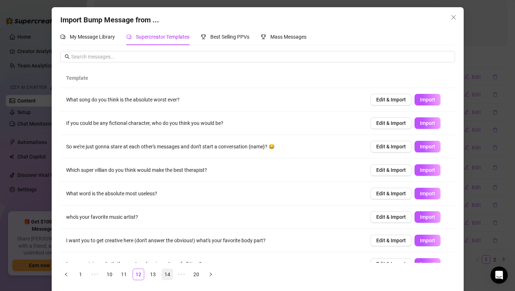
click at [170, 276] on link "14" at bounding box center [167, 274] width 11 height 11
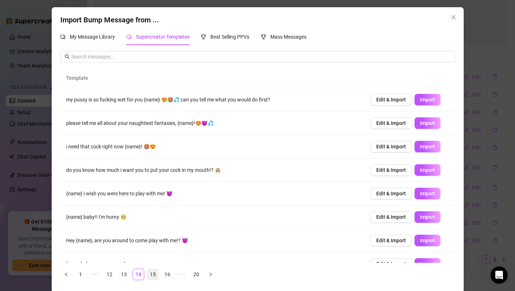
click at [154, 273] on link "15" at bounding box center [152, 274] width 11 height 11
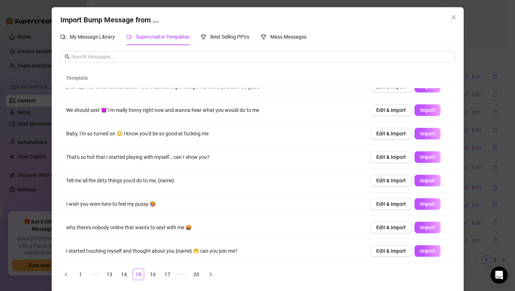
scroll to position [2, 0]
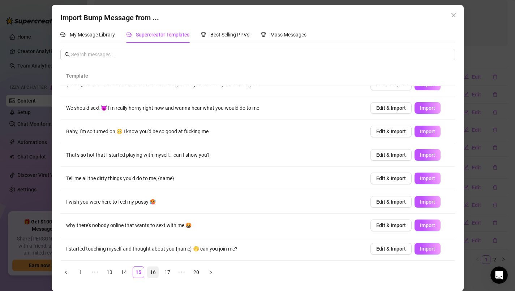
click at [153, 271] on link "16" at bounding box center [152, 272] width 11 height 11
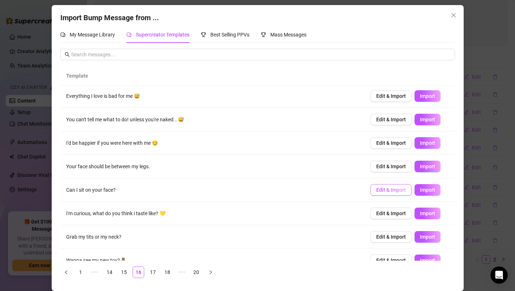
scroll to position [35, 0]
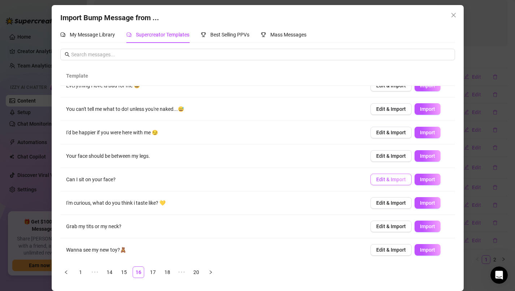
click at [399, 182] on span "Edit & Import" at bounding box center [391, 180] width 30 height 6
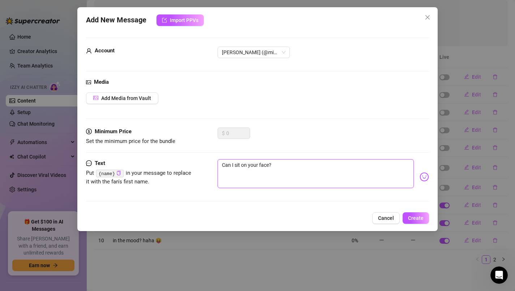
click at [224, 165] on textarea "Can I sit on your face?" at bounding box center [315, 173] width 196 height 29
click at [221, 164] on textarea "Can I sit on your face?" at bounding box center [315, 173] width 196 height 29
type textarea "hCan I sit on your face?"
type textarea "heCan I sit on your face?"
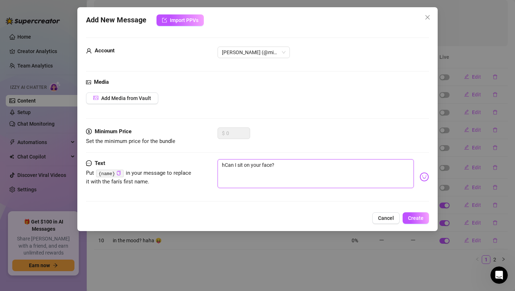
type textarea "heCan I sit on your face?"
type textarea "helCan I sit on your face?"
type textarea "hellCan I sit on your face?"
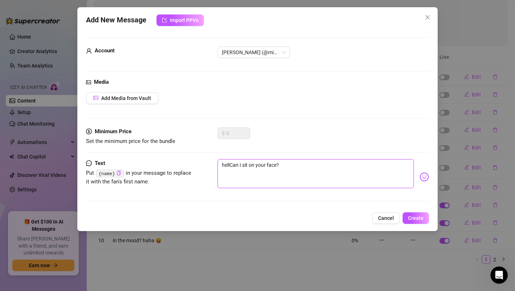
type textarea "helloCan I sit on your face?"
type textarea "hellooCan I sit on your face?"
type textarea "helloooCan I sit on your face?"
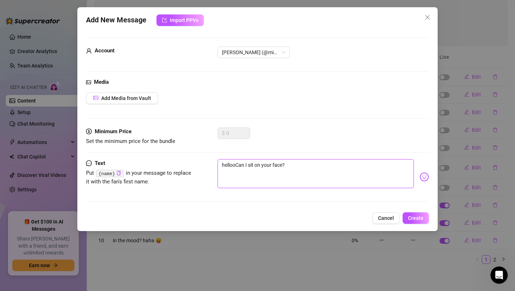
type textarea "helloooCan I sit on your face?"
type textarea "hellooo Can I sit on your face?"
click at [301, 165] on textarea "hellooo Can I sit on your face?" at bounding box center [315, 173] width 196 height 29
type textarea "hellooo Can I sit on your face?"
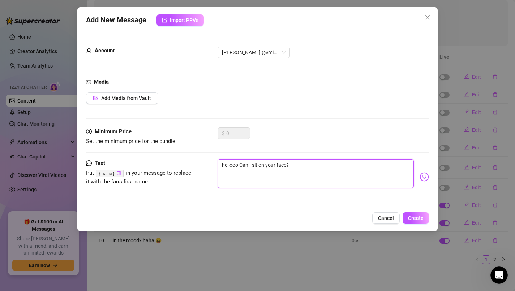
type textarea "hellooo Can I sit on your face?"
type textarea "hellooo Can I sit on your face? h"
type textarea "hellooo Can I sit on your face? ha"
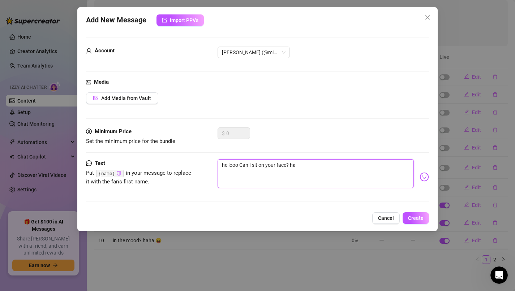
type textarea "hellooo Can I sit on your face? [GEOGRAPHIC_DATA]"
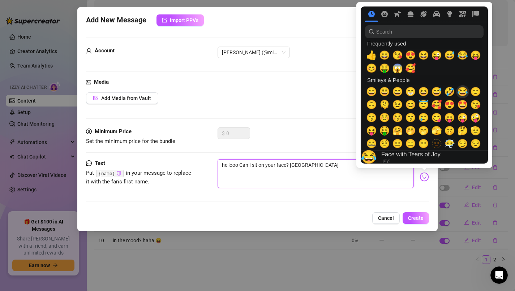
type textarea "hellooo Can I sit on your face? [GEOGRAPHIC_DATA]"
click at [463, 95] on span "😂" at bounding box center [462, 92] width 11 height 10
type textarea "hellooo Can I sit on your face? haha 😂"
click at [463, 95] on span "😂" at bounding box center [462, 92] width 11 height 10
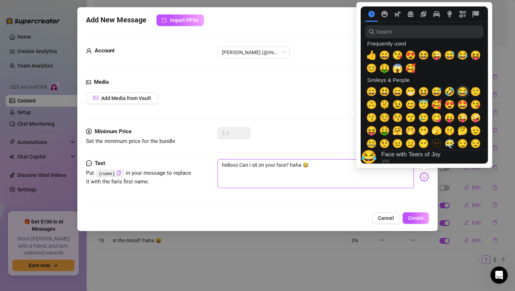
type textarea "hellooo Can I sit on your face? haha 😂😂"
click at [463, 95] on span "😂" at bounding box center [462, 92] width 11 height 10
type textarea "hellooo Can I sit on your face? haha 😂😂😂"
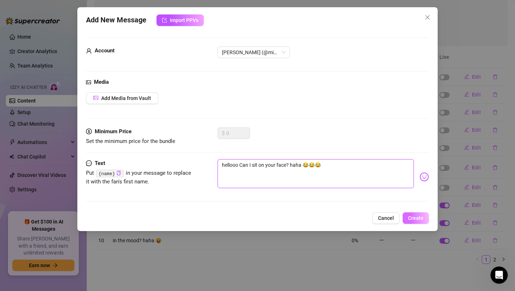
type textarea "hellooo Can I sit on your face? haha 😂😂😂"
click at [423, 217] on button "Create" at bounding box center [415, 218] width 26 height 12
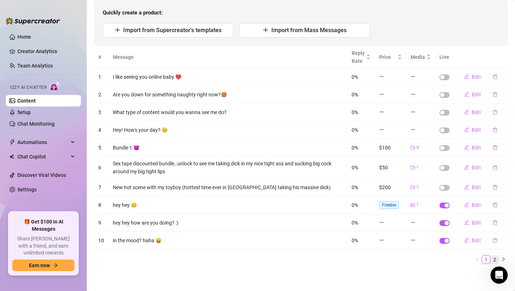
click at [494, 258] on link "2" at bounding box center [494, 260] width 8 height 8
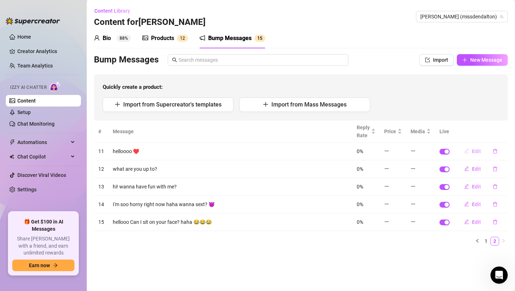
click at [470, 150] on button "Edit" at bounding box center [472, 152] width 29 height 12
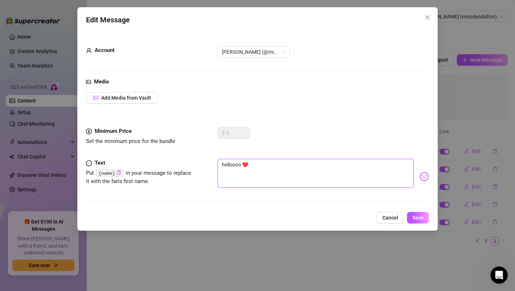
click at [242, 165] on textarea "helloooo ♥️" at bounding box center [315, 173] width 196 height 29
type textarea "helloooo♥️"
click at [424, 213] on button "Save" at bounding box center [418, 218] width 22 height 12
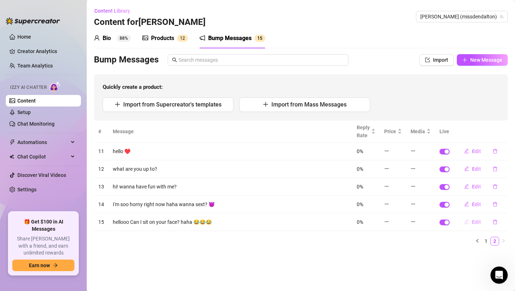
click at [476, 222] on span "Edit" at bounding box center [476, 222] width 9 height 6
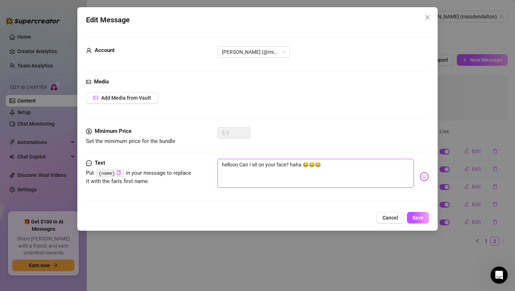
click at [240, 163] on textarea "hellooo Can I sit on your face? haha 😂😂😂" at bounding box center [315, 173] width 196 height 29
click at [420, 215] on span "Save" at bounding box center [417, 218] width 11 height 6
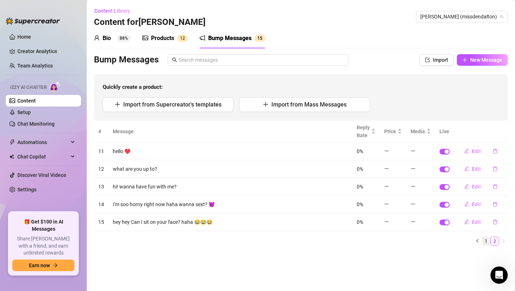
click at [488, 242] on link "1" at bounding box center [486, 241] width 8 height 8
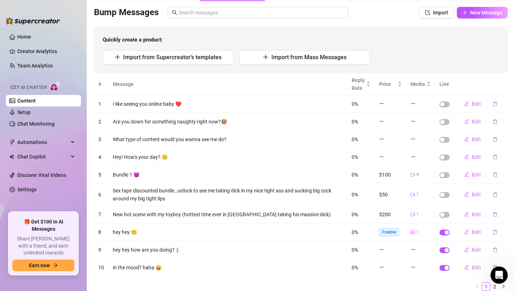
scroll to position [60, 0]
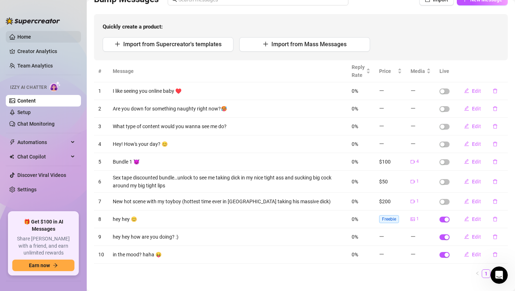
click at [31, 40] on link "Home" at bounding box center [24, 37] width 14 height 6
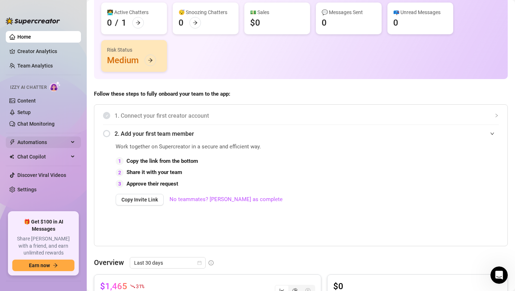
click at [59, 140] on span "Automations" at bounding box center [42, 143] width 51 height 12
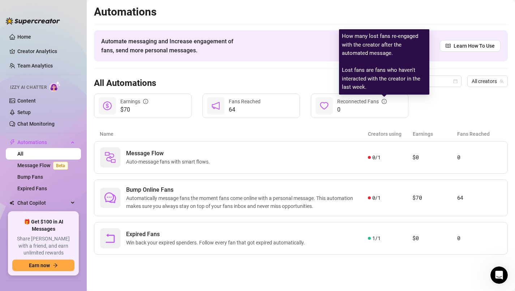
click at [385, 101] on icon "info-circle" at bounding box center [383, 101] width 5 height 5
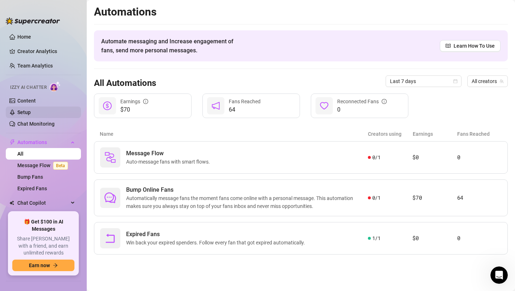
click at [29, 112] on link "Setup" at bounding box center [23, 112] width 13 height 6
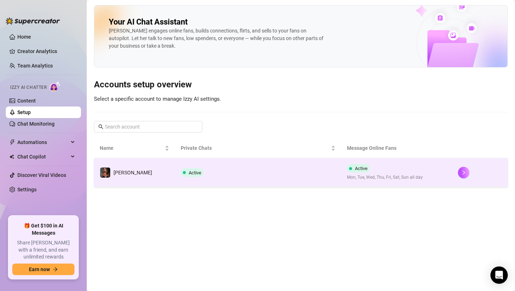
click at [362, 170] on span "Active" at bounding box center [358, 168] width 23 height 9
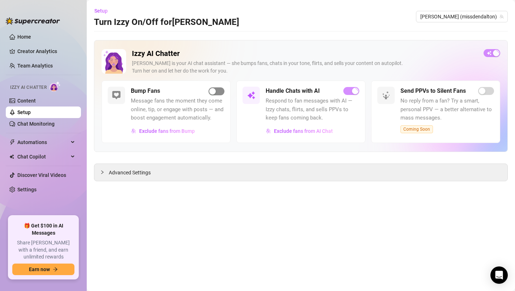
click at [216, 92] on span "button" at bounding box center [216, 91] width 16 height 8
click at [31, 37] on link "Home" at bounding box center [24, 37] width 14 height 6
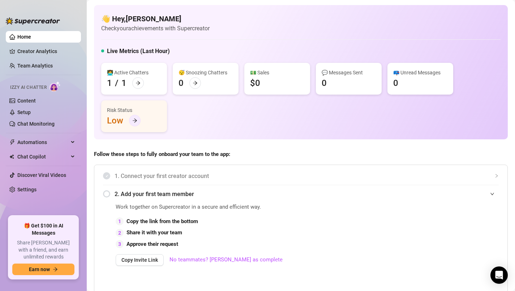
click at [132, 118] on icon "arrow-right" at bounding box center [134, 120] width 5 height 5
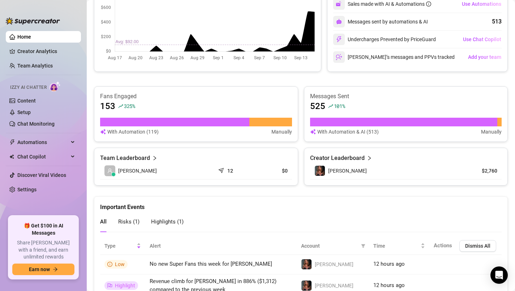
scroll to position [406, 0]
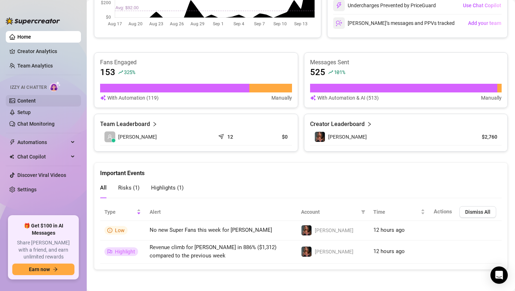
click at [36, 100] on link "Content" at bounding box center [26, 101] width 18 height 6
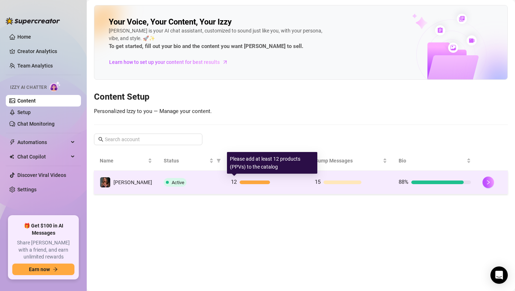
click at [244, 179] on div "12" at bounding box center [267, 182] width 72 height 9
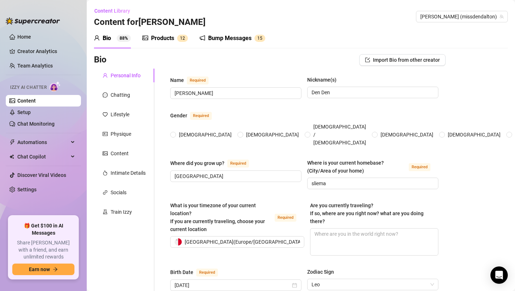
click at [175, 39] on div "Products 1 2" at bounding box center [165, 38] width 46 height 9
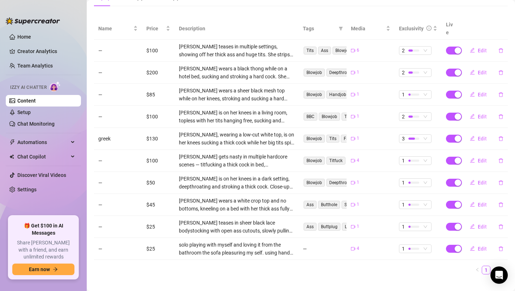
scroll to position [134, 0]
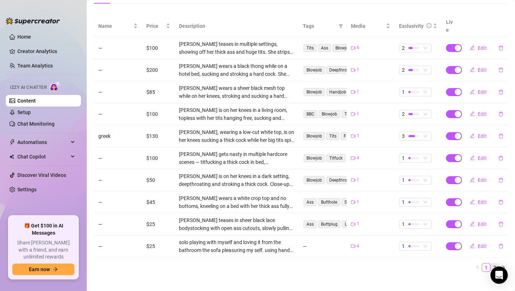
click at [494, 264] on link "2" at bounding box center [494, 268] width 8 height 8
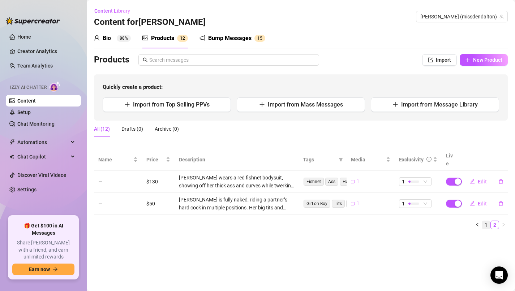
click at [484, 221] on link "1" at bounding box center [486, 225] width 8 height 8
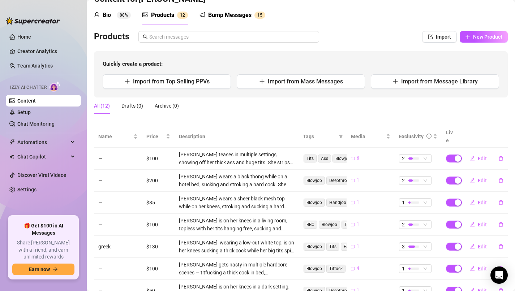
scroll to position [28, 0]
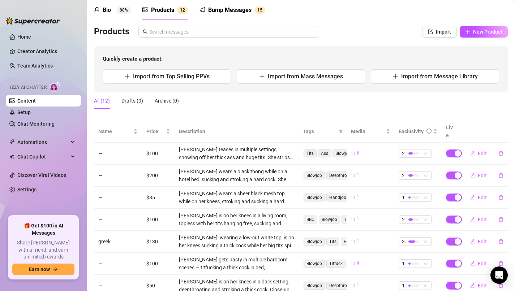
click at [126, 10] on sup "88%" at bounding box center [124, 10] width 14 height 7
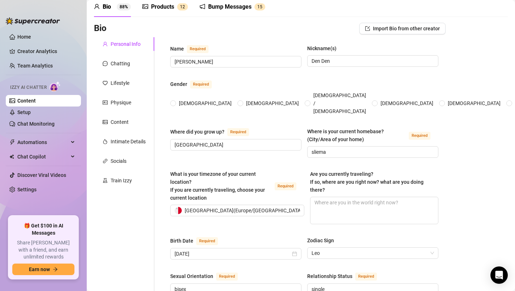
scroll to position [25, 0]
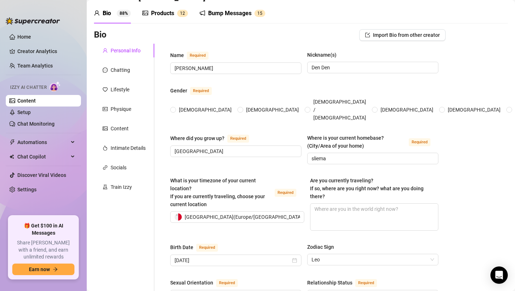
click at [105, 15] on div "Bio" at bounding box center [107, 13] width 8 height 9
click at [125, 67] on div "Chatting" at bounding box center [121, 70] width 20 height 8
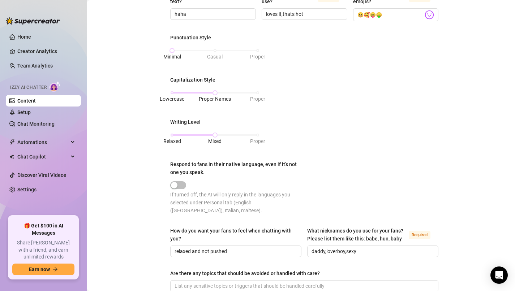
scroll to position [358, 0]
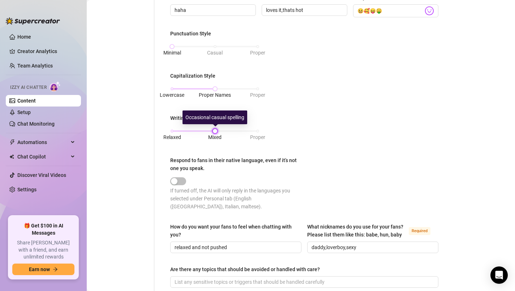
drag, startPoint x: 217, startPoint y: 131, endPoint x: 199, endPoint y: 133, distance: 17.8
click at [199, 133] on div "Relaxed Mixed Proper" at bounding box center [214, 134] width 89 height 19
click at [208, 129] on div "Relaxed Mixed Proper" at bounding box center [215, 131] width 86 height 4
drag, startPoint x: 204, startPoint y: 130, endPoint x: 194, endPoint y: 131, distance: 10.2
click at [194, 131] on div "Relaxed Mixed Proper" at bounding box center [215, 131] width 86 height 4
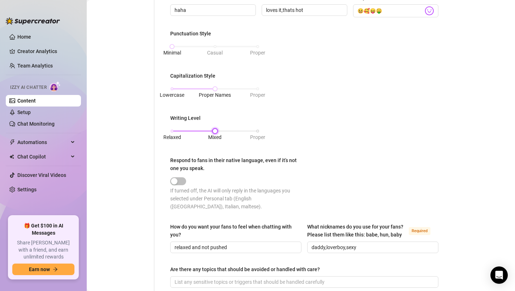
click at [175, 129] on div "Relaxed Mixed Proper" at bounding box center [215, 131] width 86 height 4
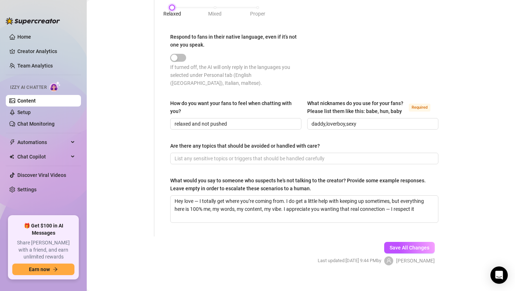
scroll to position [470, 0]
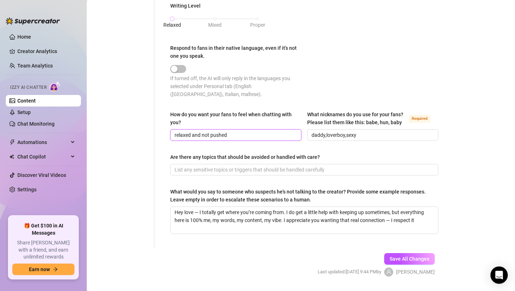
click at [237, 131] on input "relaxed and not pushed" at bounding box center [234, 135] width 121 height 8
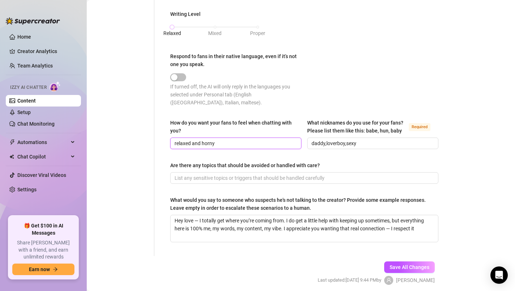
scroll to position [481, 0]
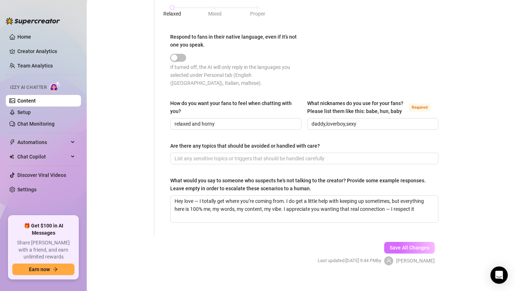
click at [397, 245] on span "Save All Changes" at bounding box center [409, 248] width 40 height 6
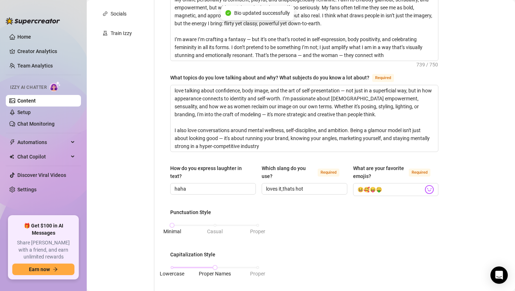
type input "relaxed and horny"
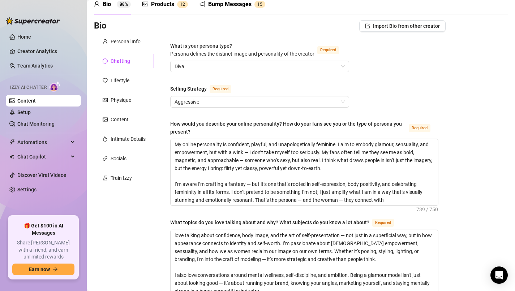
scroll to position [0, 0]
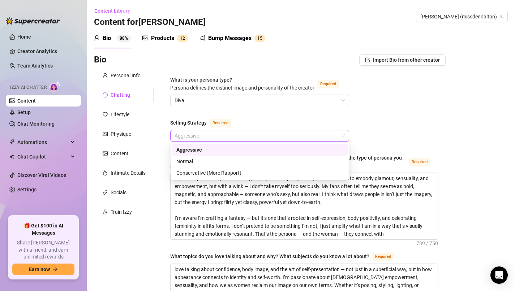
click at [340, 136] on span "Aggressive" at bounding box center [259, 135] width 170 height 11
click at [202, 162] on div "Normal" at bounding box center [259, 161] width 167 height 8
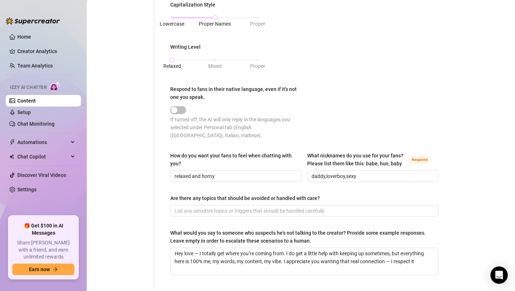
scroll to position [437, 0]
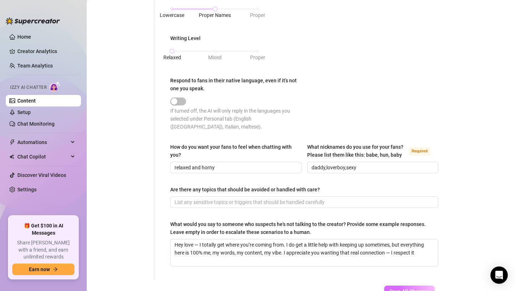
click at [410, 289] on span "Save All Changes" at bounding box center [409, 292] width 40 height 6
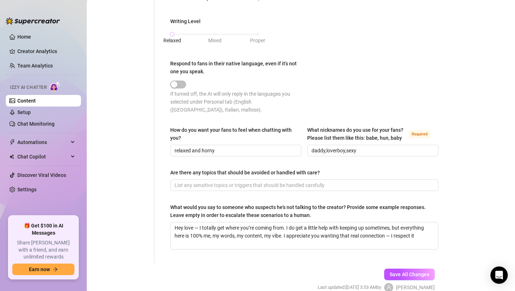
scroll to position [481, 0]
